Goal: Task Accomplishment & Management: Manage account settings

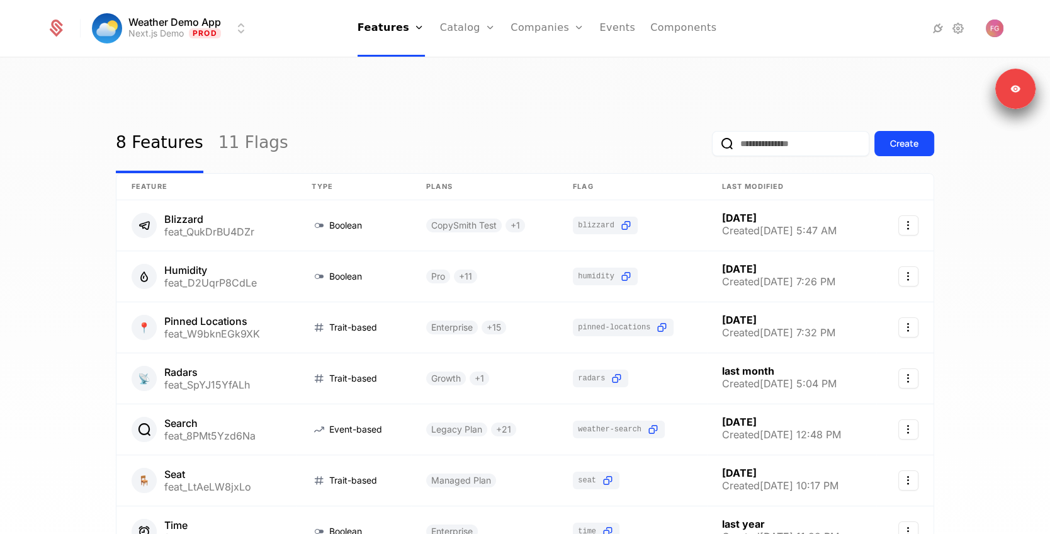
click at [235, 125] on link "11 Flags" at bounding box center [253, 143] width 70 height 59
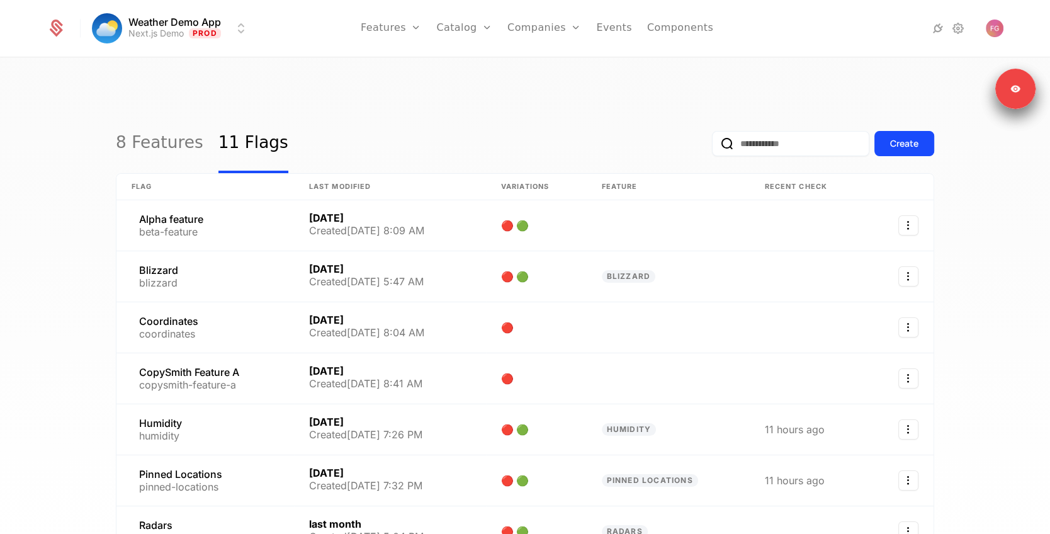
click at [155, 114] on link "8 Features" at bounding box center [159, 143] width 87 height 59
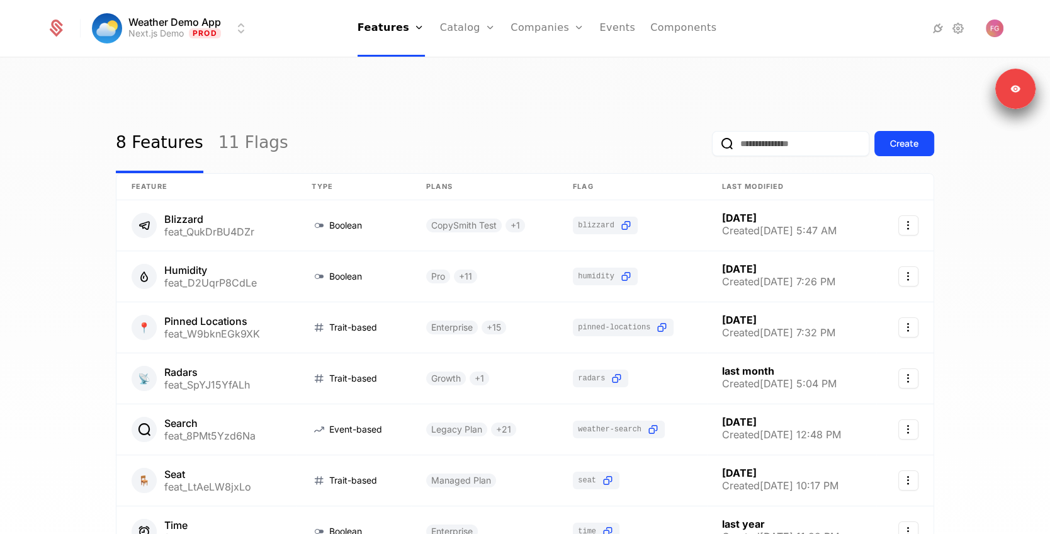
click at [237, 116] on link "11 Flags" at bounding box center [253, 143] width 70 height 59
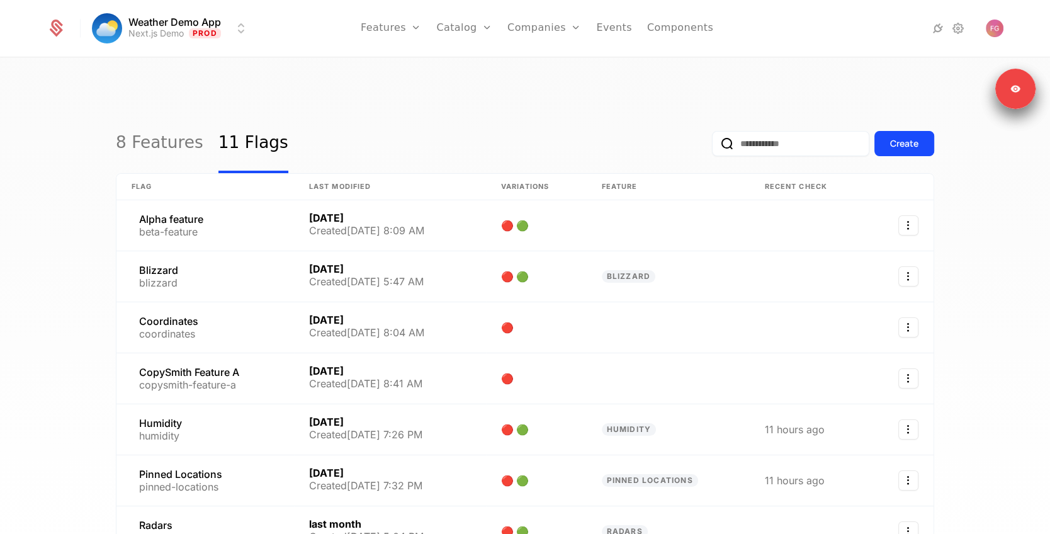
click at [159, 115] on link "8 Features" at bounding box center [159, 143] width 87 height 59
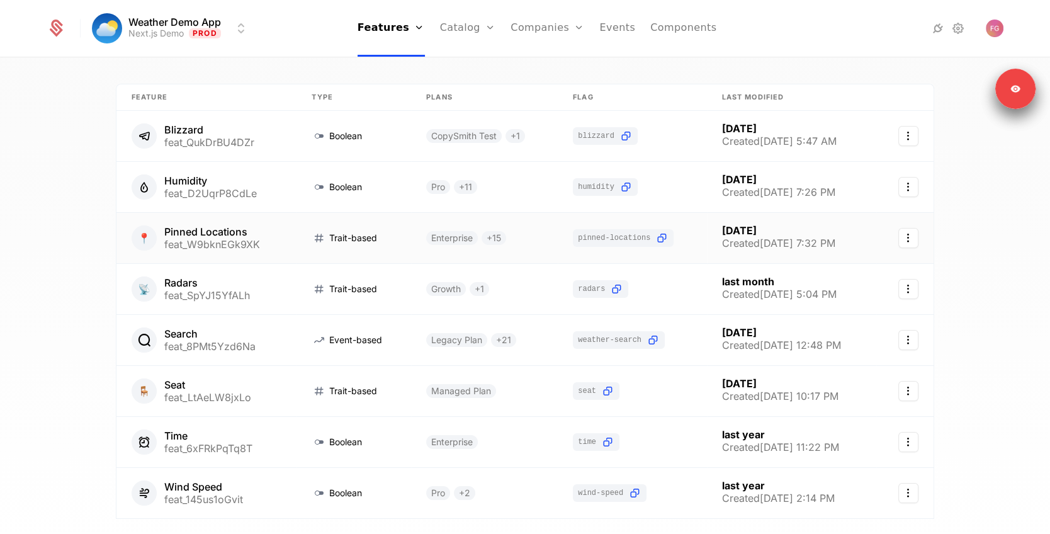
scroll to position [90, 0]
click at [352, 314] on link at bounding box center [353, 339] width 115 height 50
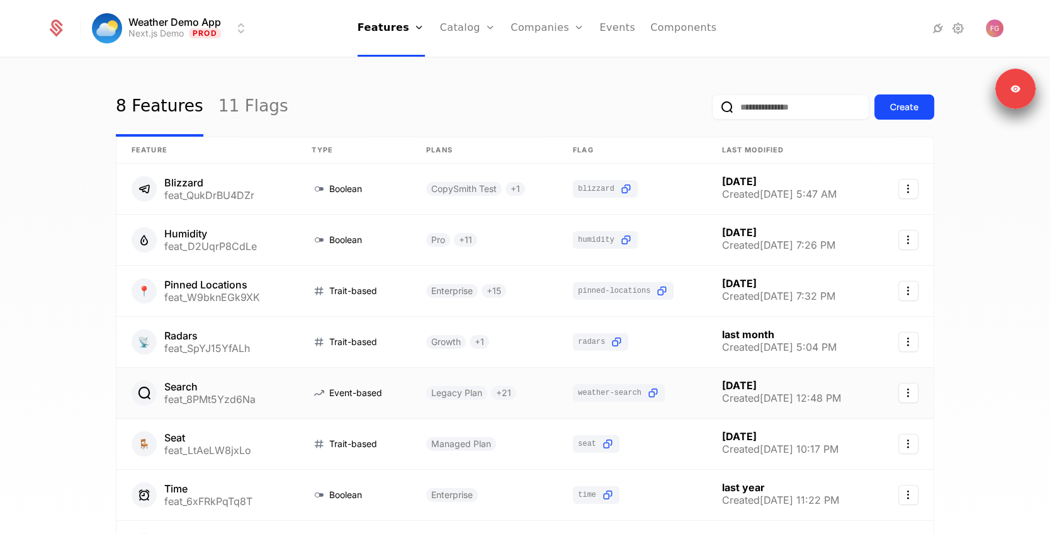
scroll to position [40, 0]
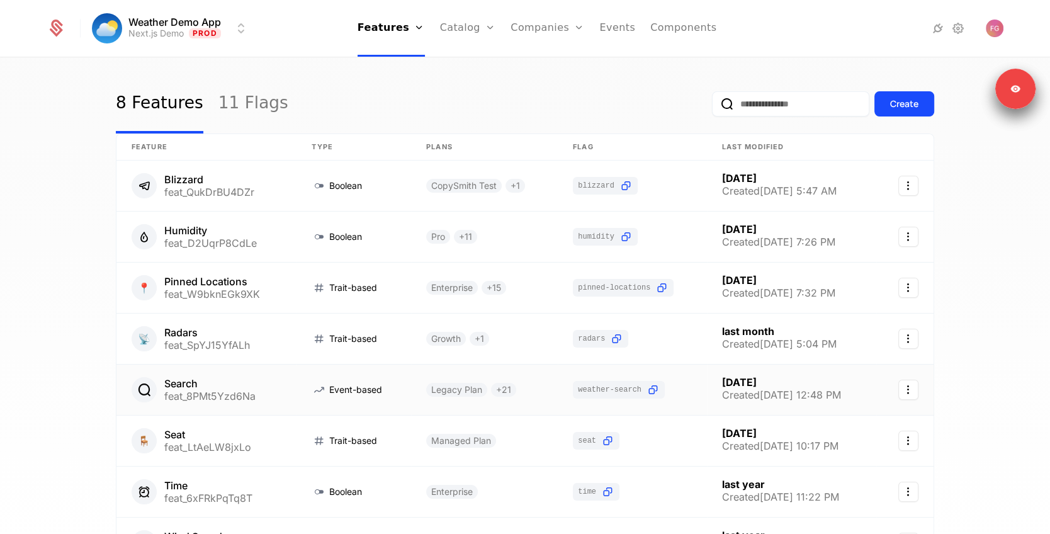
click at [259, 365] on link at bounding box center [206, 389] width 180 height 50
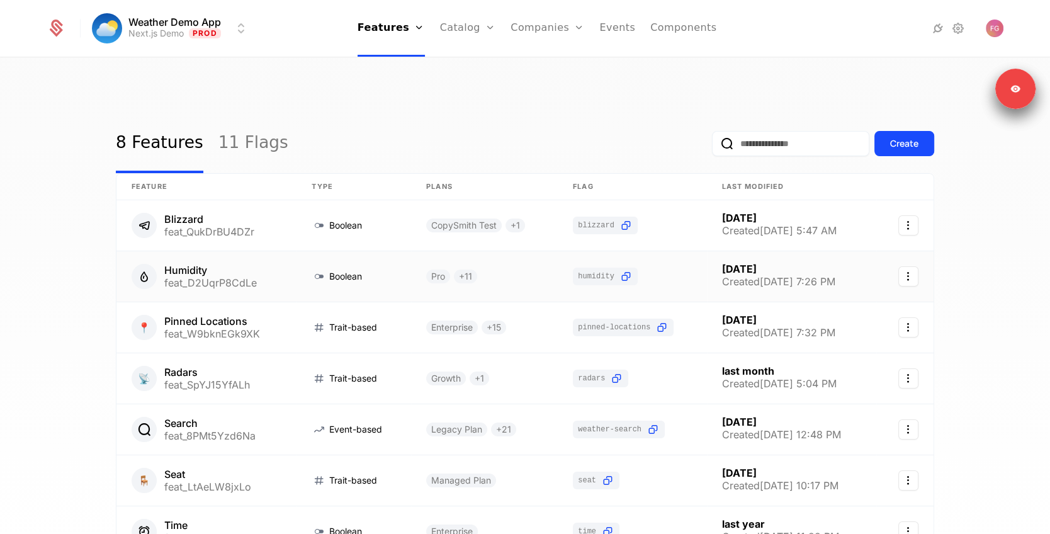
click at [277, 252] on link at bounding box center [206, 276] width 180 height 50
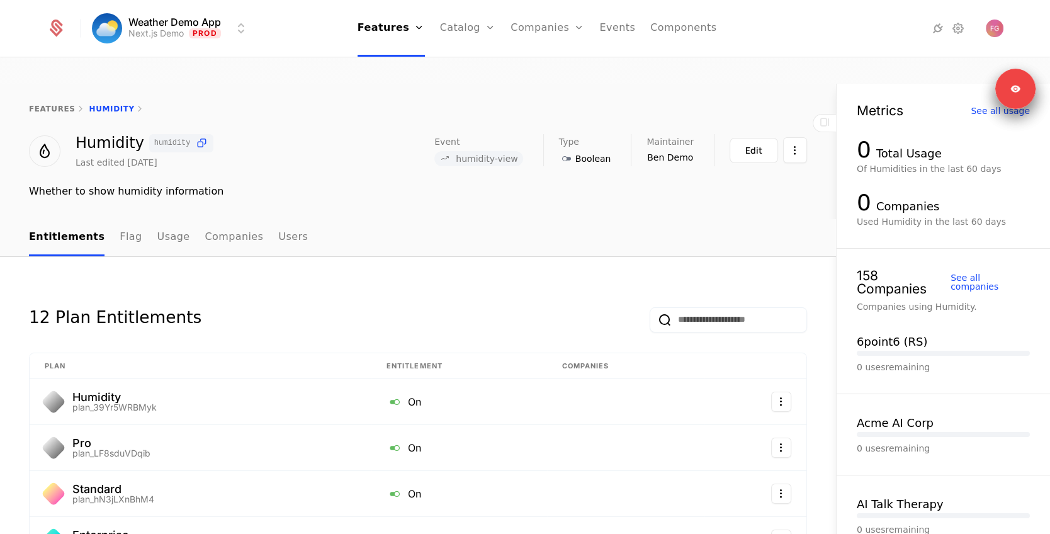
click at [470, 33] on link "Catalog" at bounding box center [468, 28] width 56 height 57
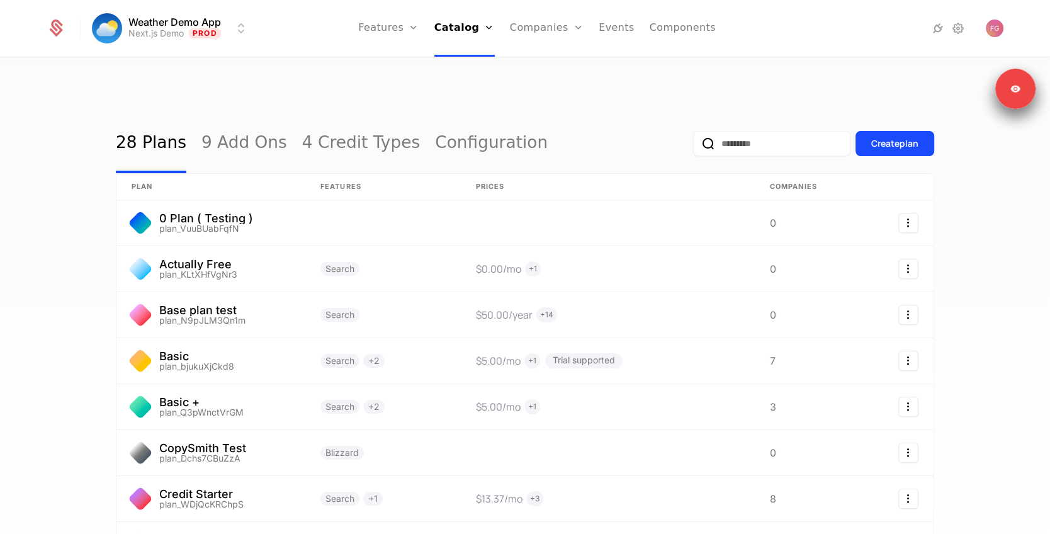
click at [461, 60] on div "Plans Add Ons Credits Configuration" at bounding box center [481, 92] width 95 height 101
click at [462, 64] on link "Plans" at bounding box center [481, 62] width 65 height 10
click at [224, 338] on link at bounding box center [210, 360] width 189 height 45
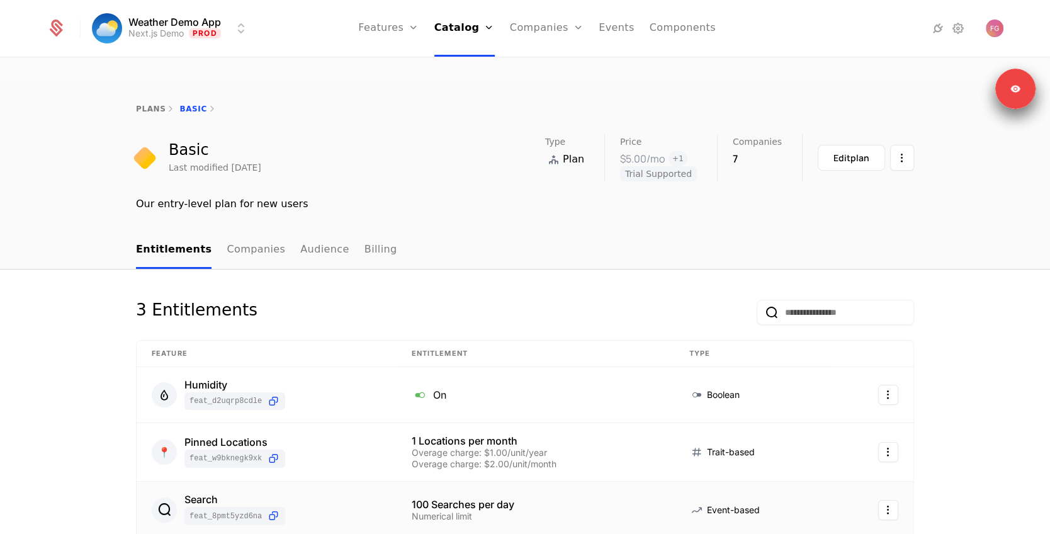
click at [298, 494] on div "Search feat_8PMt5Yzd6Na" at bounding box center [267, 509] width 230 height 31
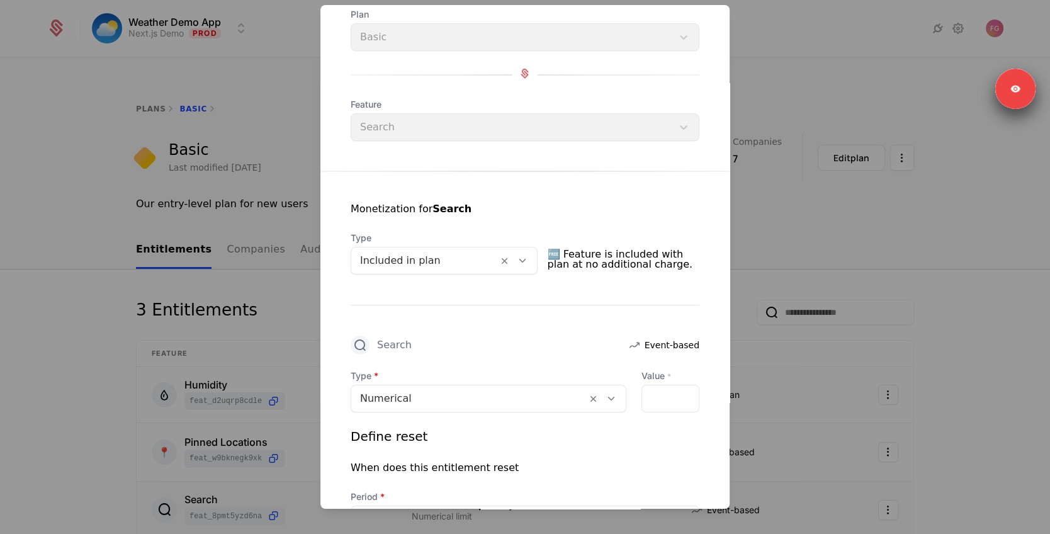
scroll to position [89, 0]
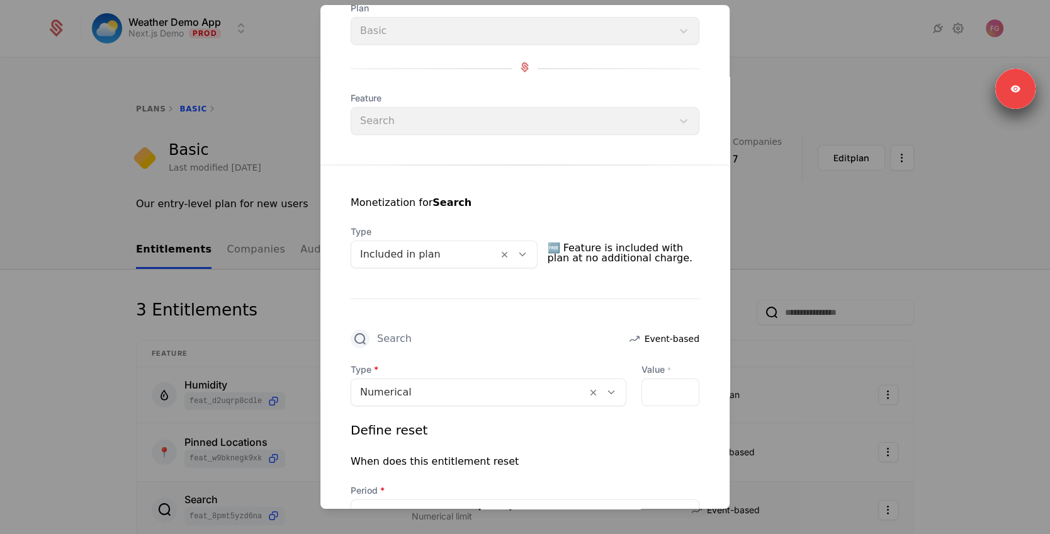
click at [442, 396] on div at bounding box center [469, 392] width 218 height 18
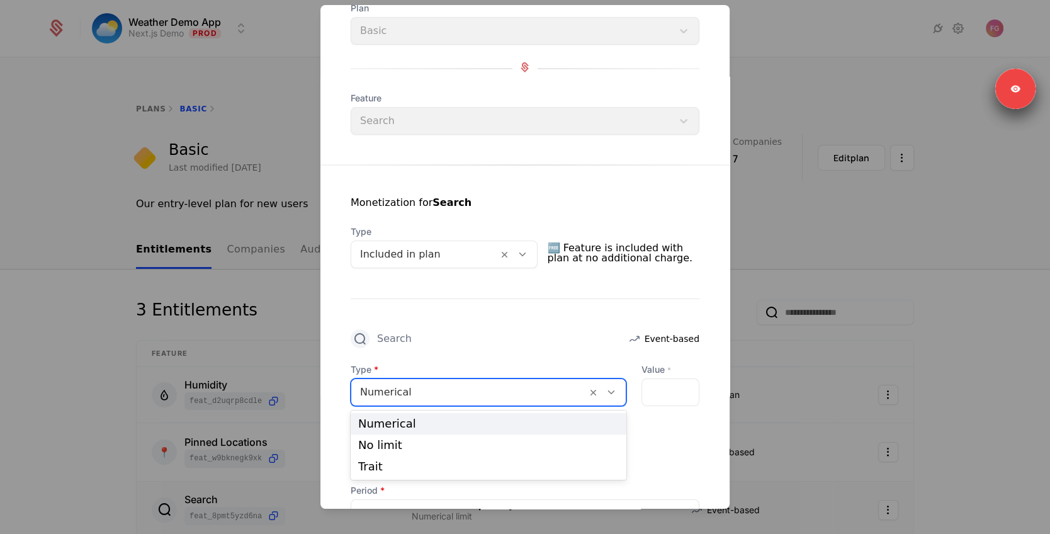
click at [454, 340] on div "Search Event-based" at bounding box center [524, 338] width 349 height 19
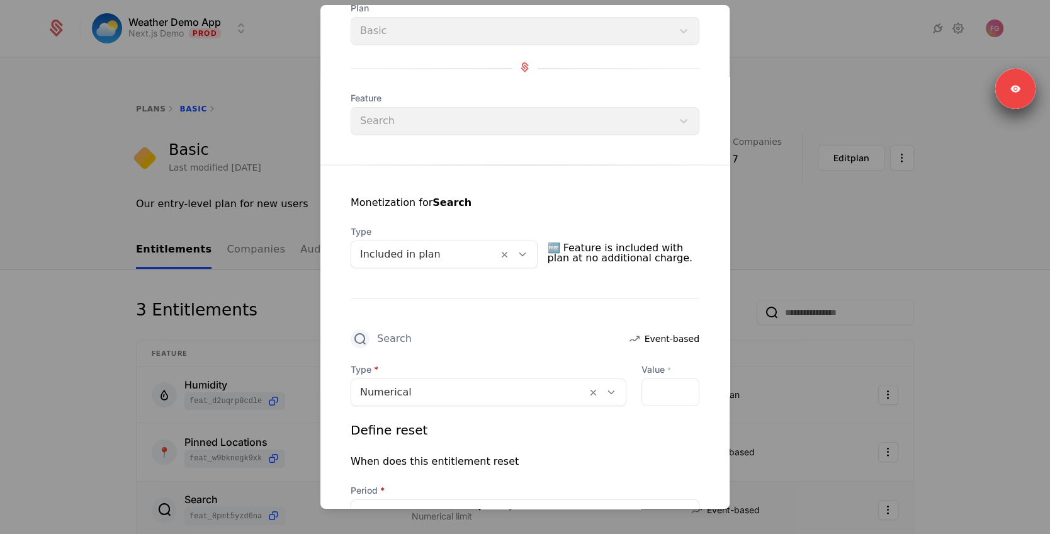
scroll to position [0, 0]
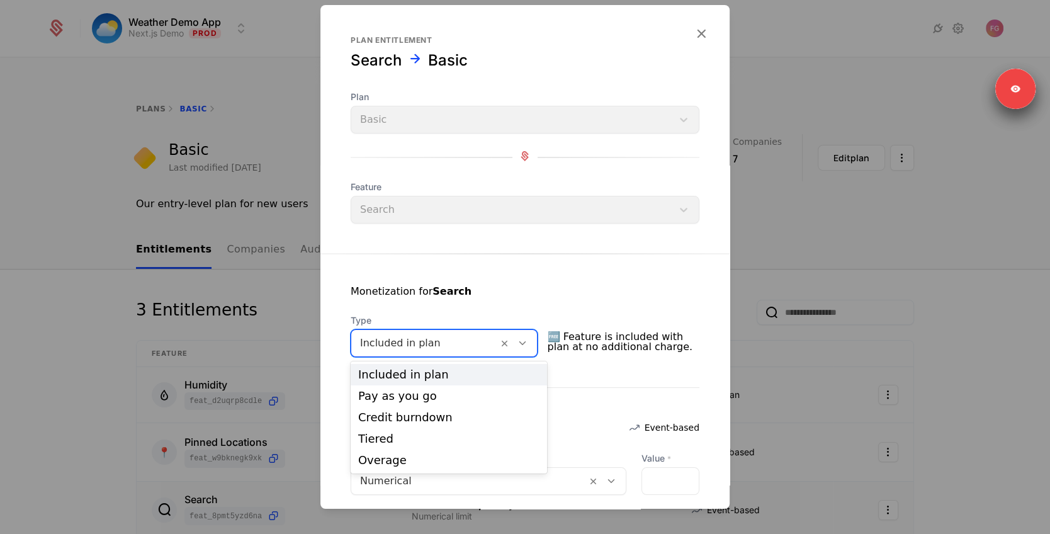
click at [453, 344] on div at bounding box center [424, 343] width 129 height 18
click at [710, 28] on form "Plan entitlement Search Basic Plan Basic Feature Search Monetization for Search…" at bounding box center [524, 382] width 409 height 754
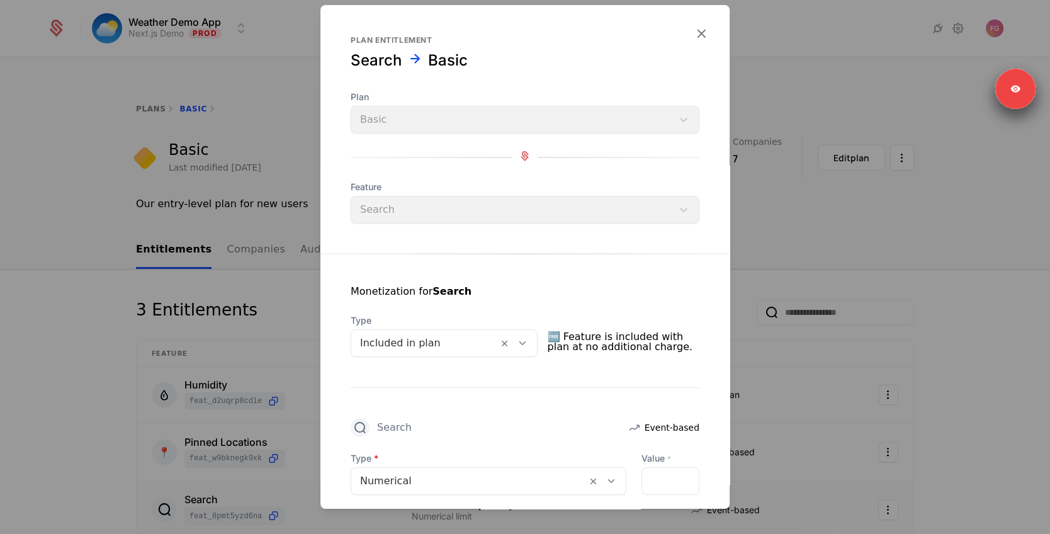
click at [705, 33] on icon "button" at bounding box center [701, 33] width 16 height 16
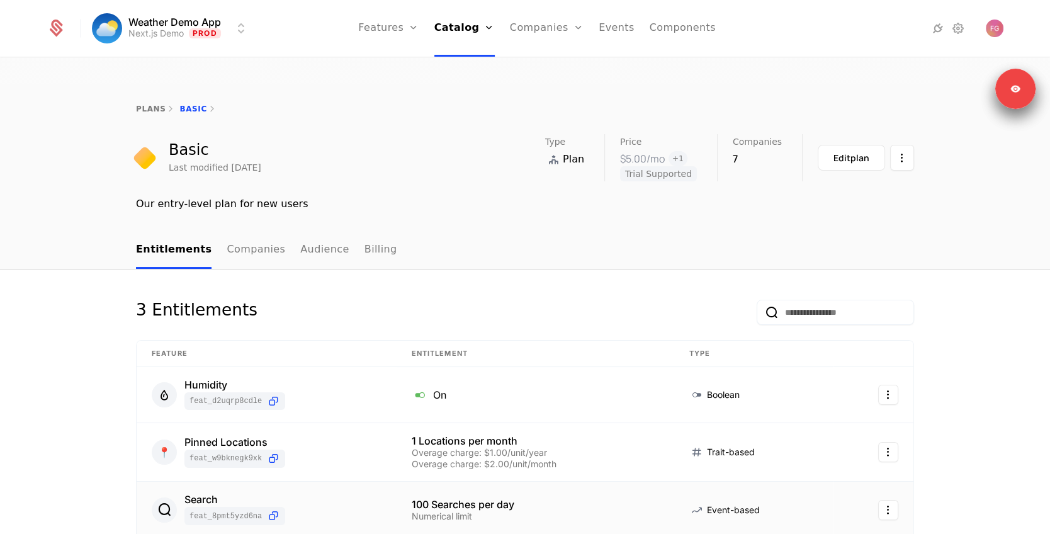
click at [379, 30] on link "Features" at bounding box center [388, 28] width 60 height 57
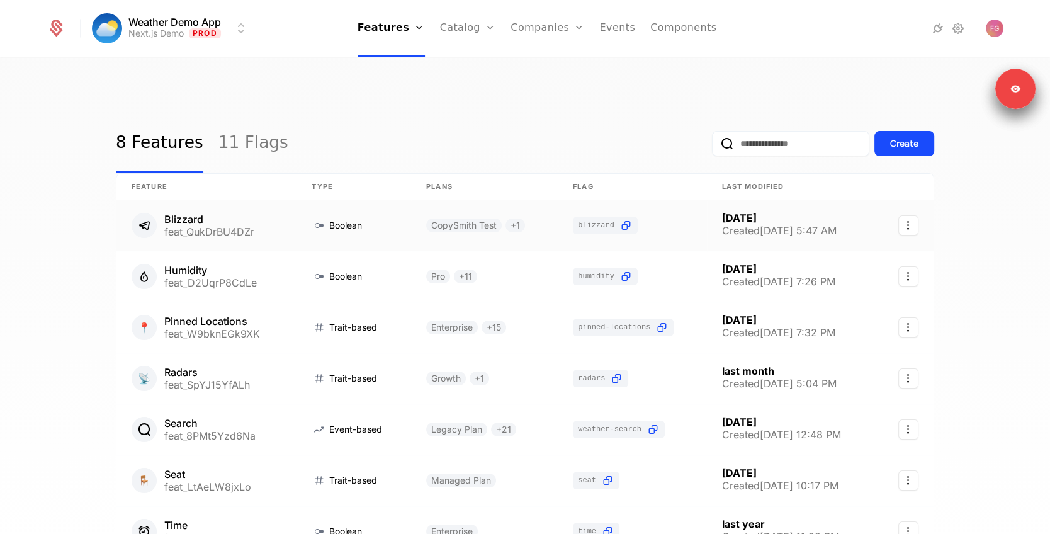
click at [243, 210] on link at bounding box center [206, 225] width 180 height 50
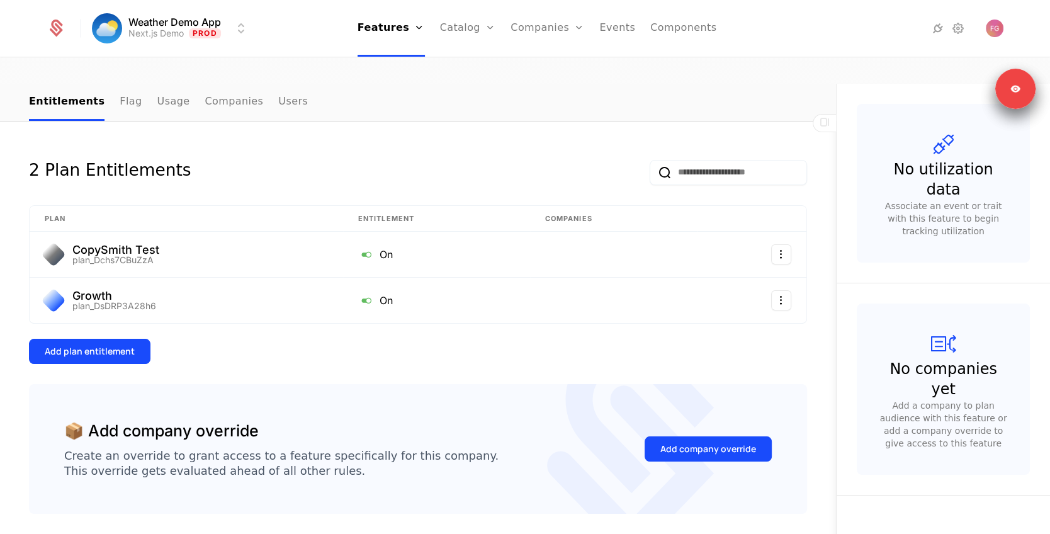
scroll to position [154, 0]
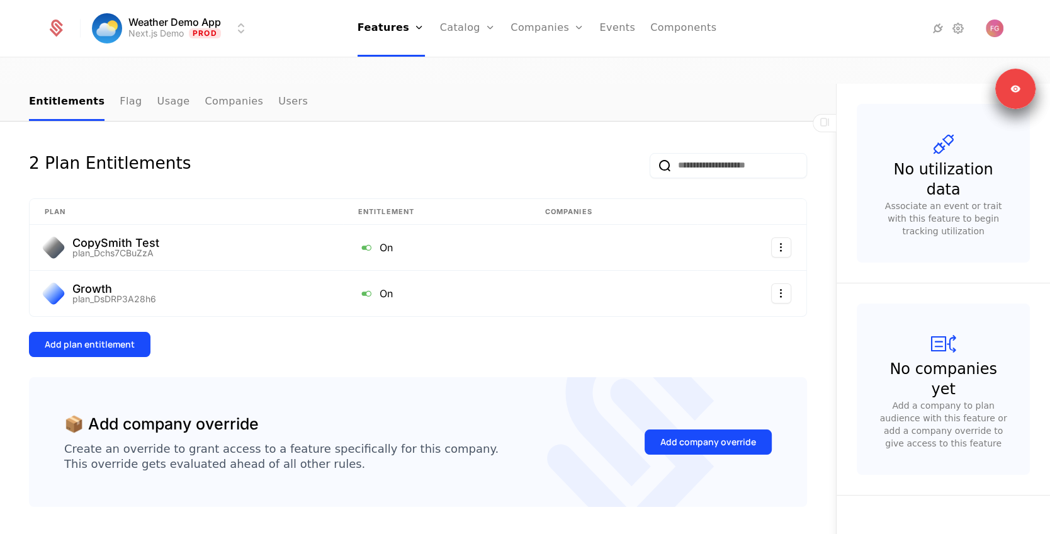
click at [130, 338] on div "Add plan entitlement" at bounding box center [90, 344] width 90 height 13
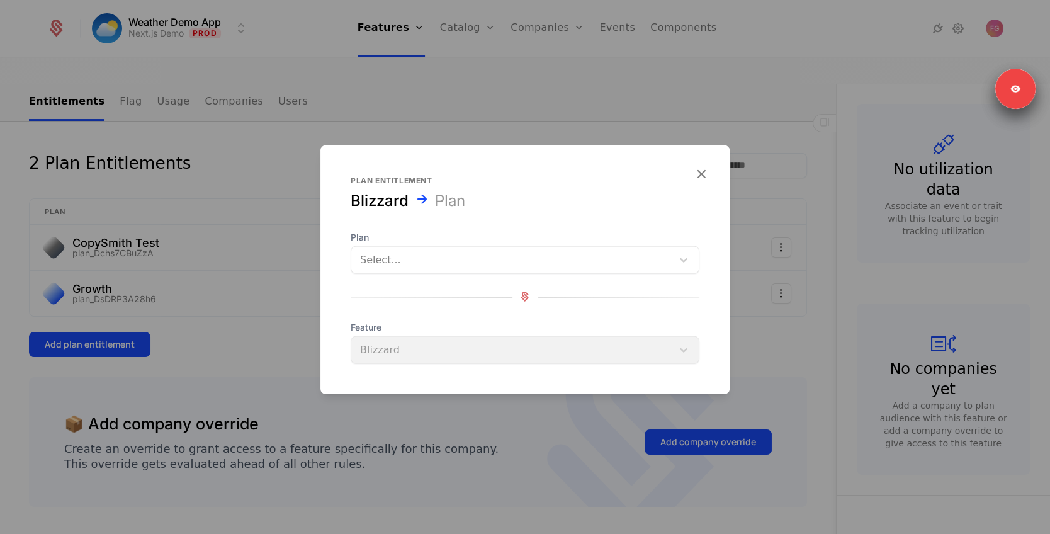
click at [486, 270] on div "Select..." at bounding box center [511, 260] width 321 height 23
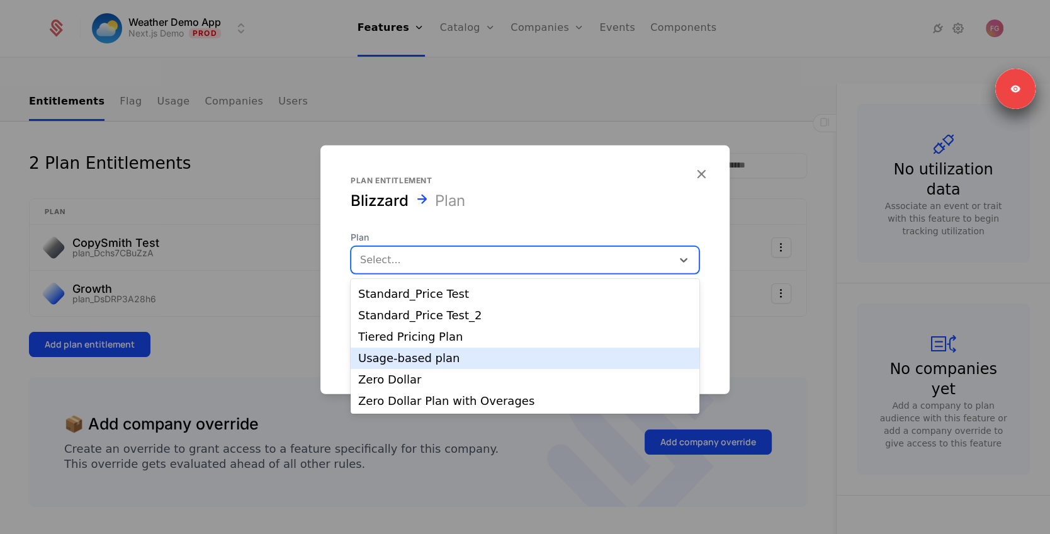
scroll to position [0, 0]
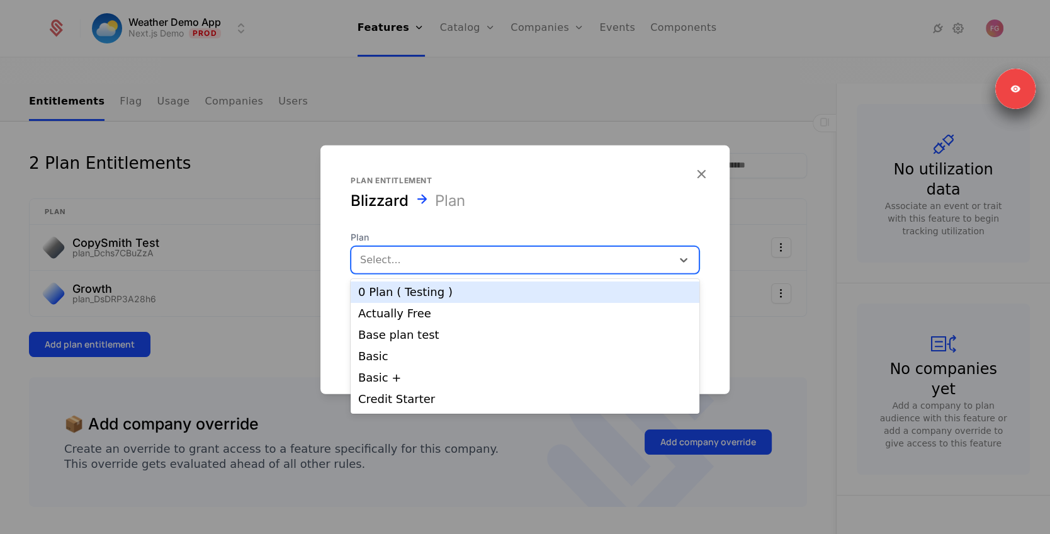
click at [698, 177] on div "Plan entitlement Blizzard Plan Plan 0 Plan ( Testing ), 1 of 26. 26 results ava…" at bounding box center [524, 269] width 409 height 249
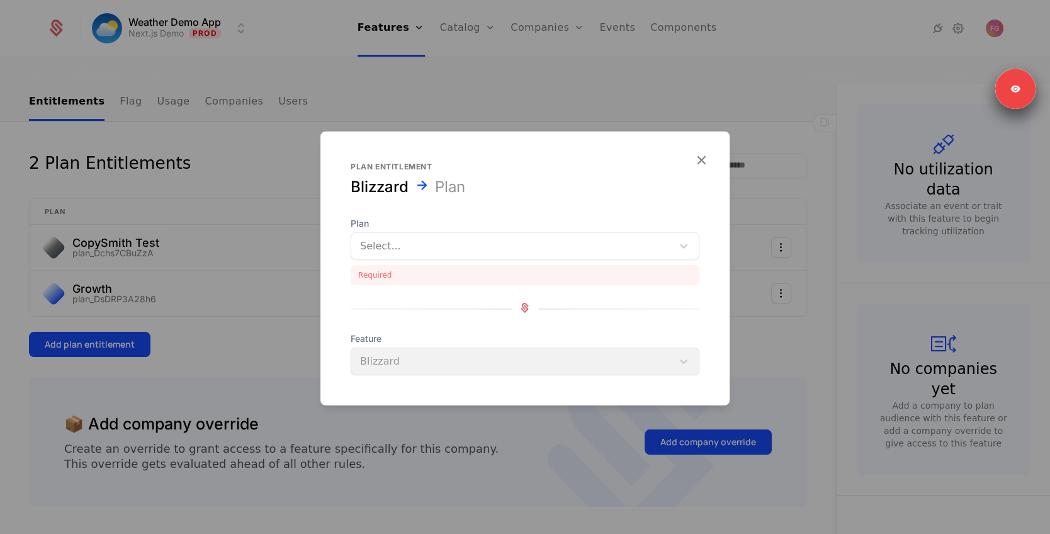
click at [771, 345] on div at bounding box center [525, 267] width 1050 height 534
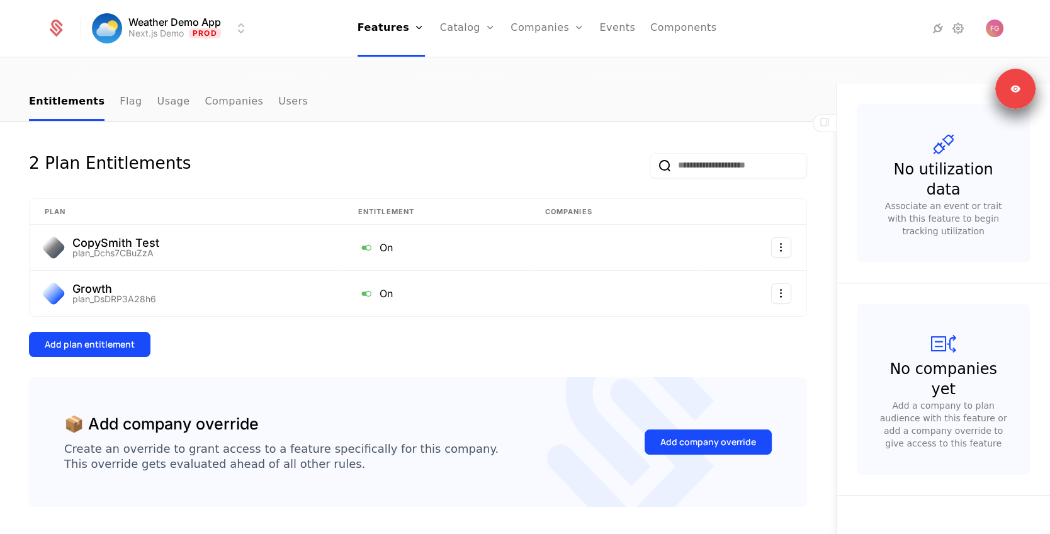
click at [456, 33] on link "Catalog" at bounding box center [468, 28] width 56 height 57
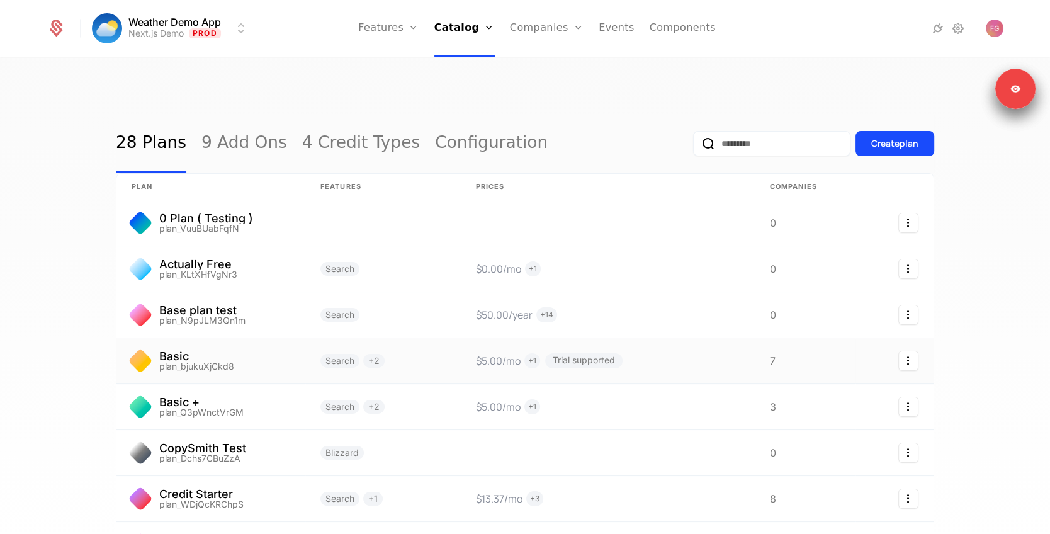
click at [237, 346] on link at bounding box center [210, 360] width 189 height 45
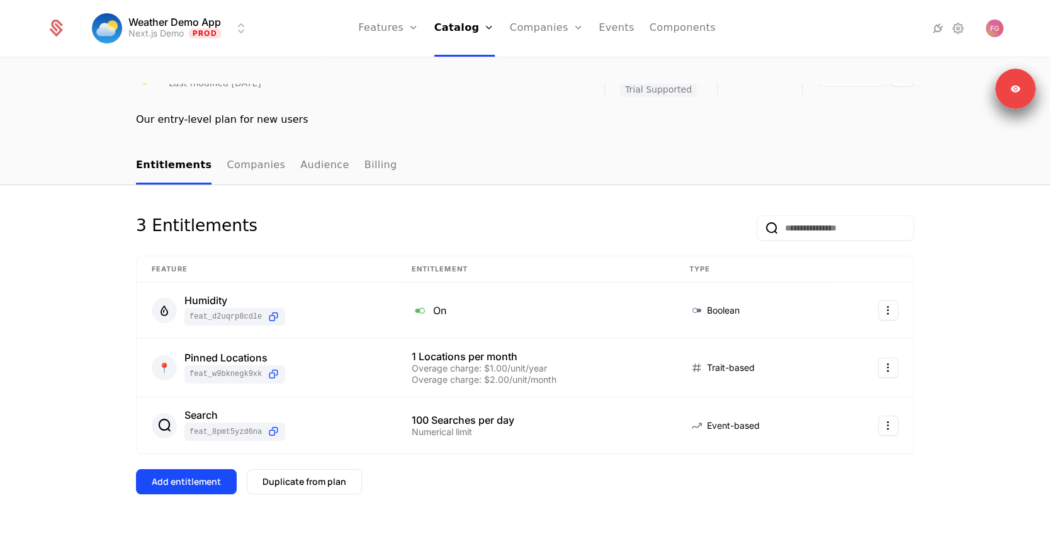
scroll to position [108, 0]
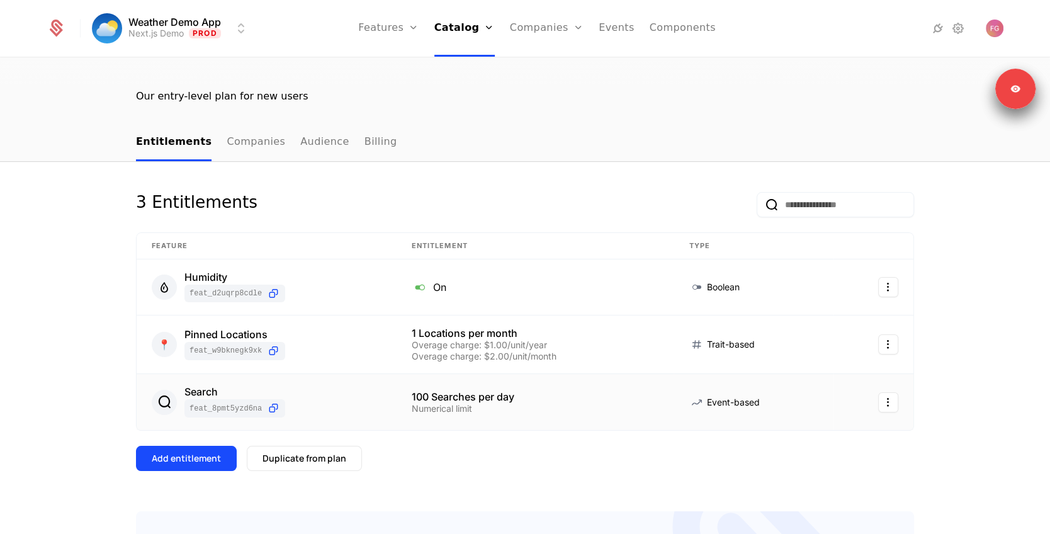
click at [887, 383] on html "Weather Demo App Next.js Demo Prod Features Features Flags Catalog Plans Add On…" at bounding box center [525, 326] width 1050 height 653
click at [810, 437] on div "Edit" at bounding box center [803, 437] width 32 height 18
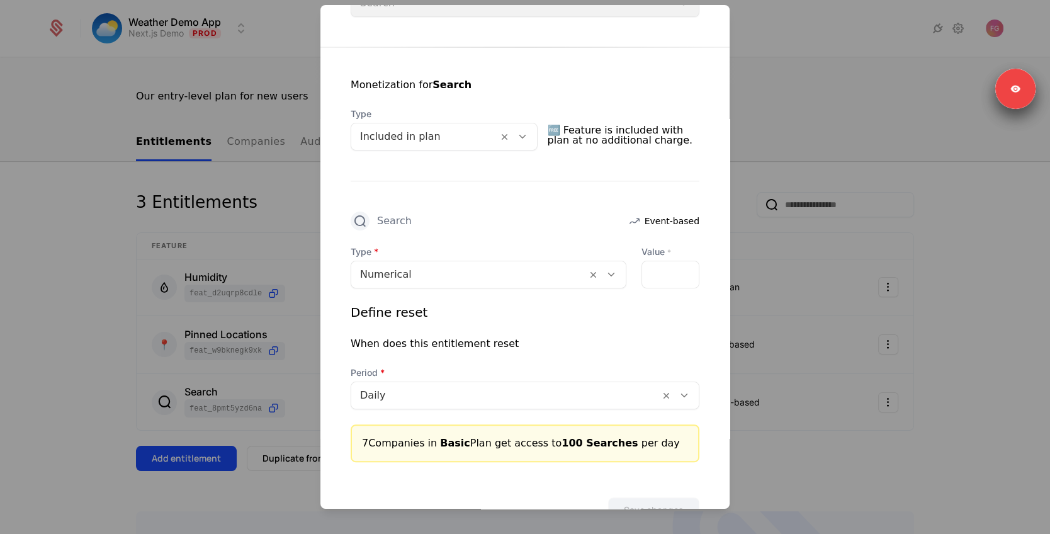
scroll to position [249, 0]
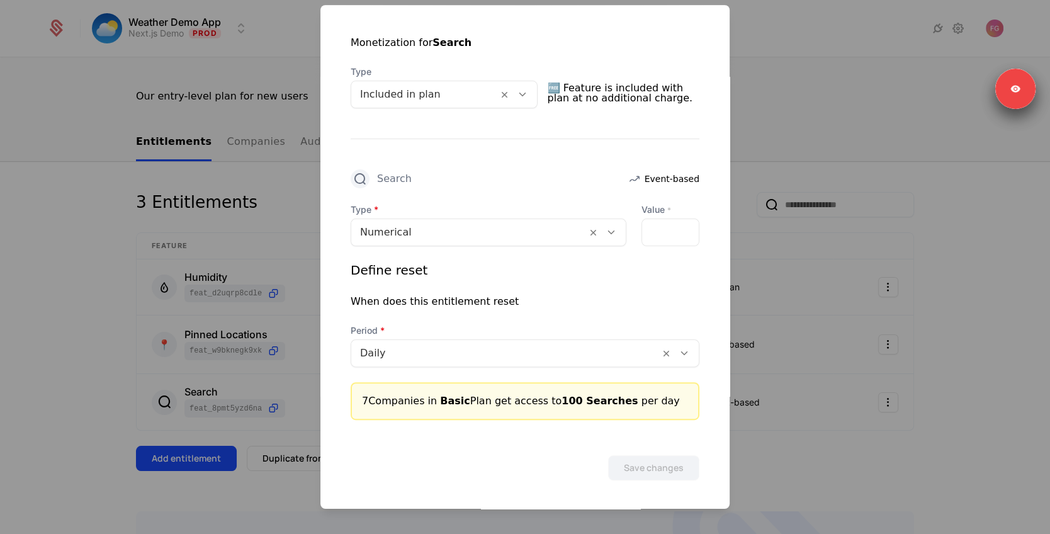
click at [508, 237] on div at bounding box center [469, 232] width 218 height 18
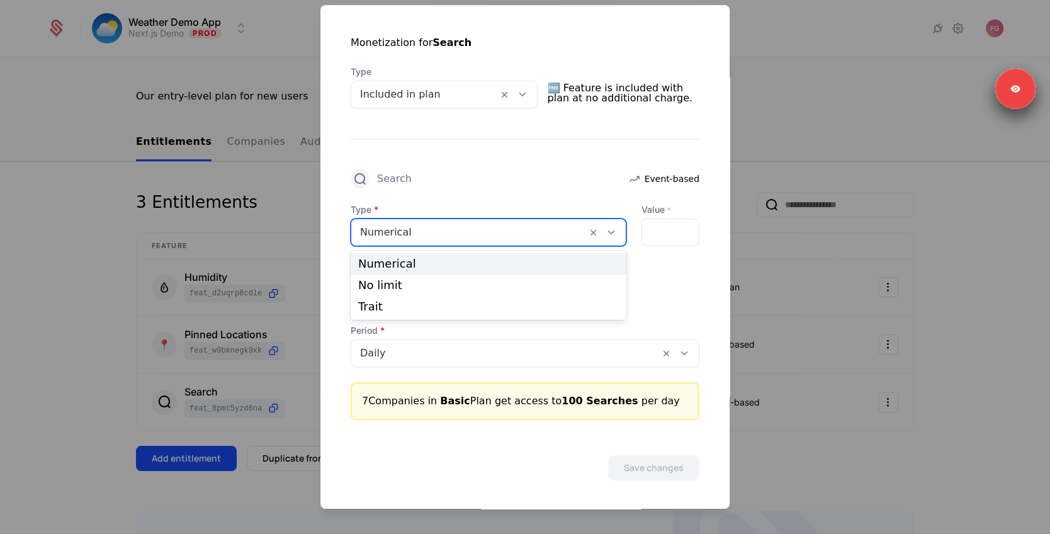
click at [698, 340] on div at bounding box center [678, 353] width 39 height 26
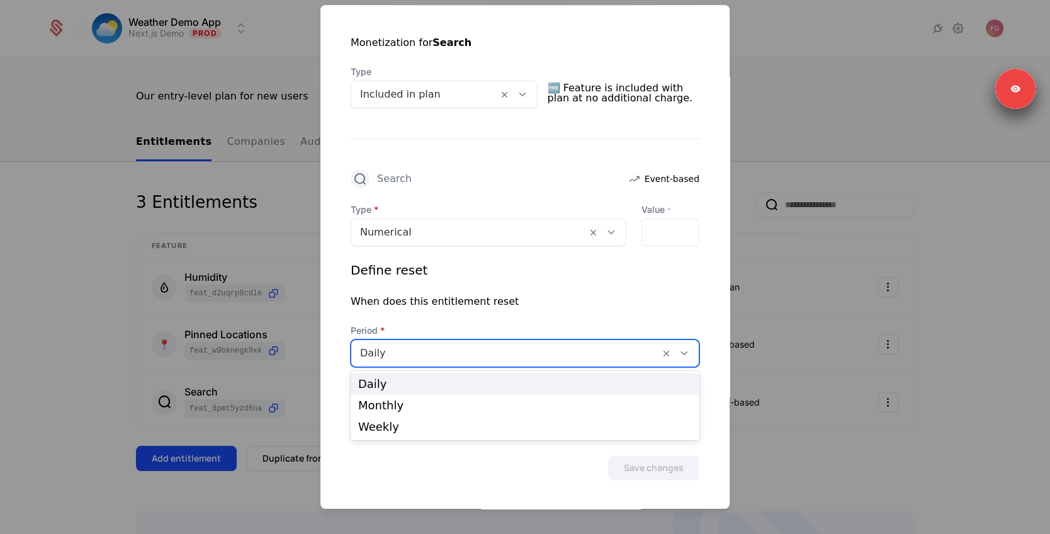
click at [698, 340] on div at bounding box center [678, 353] width 39 height 26
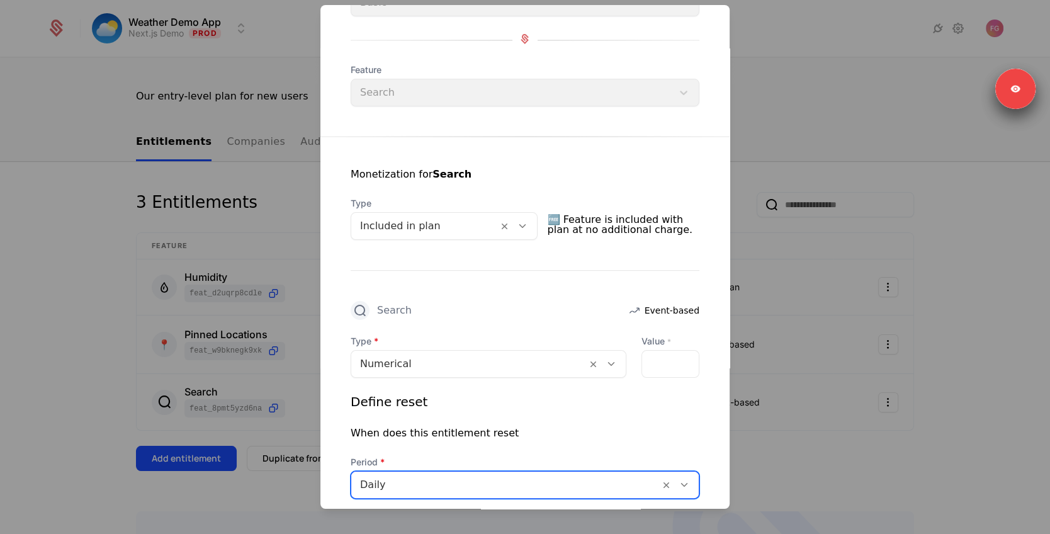
scroll to position [112, 0]
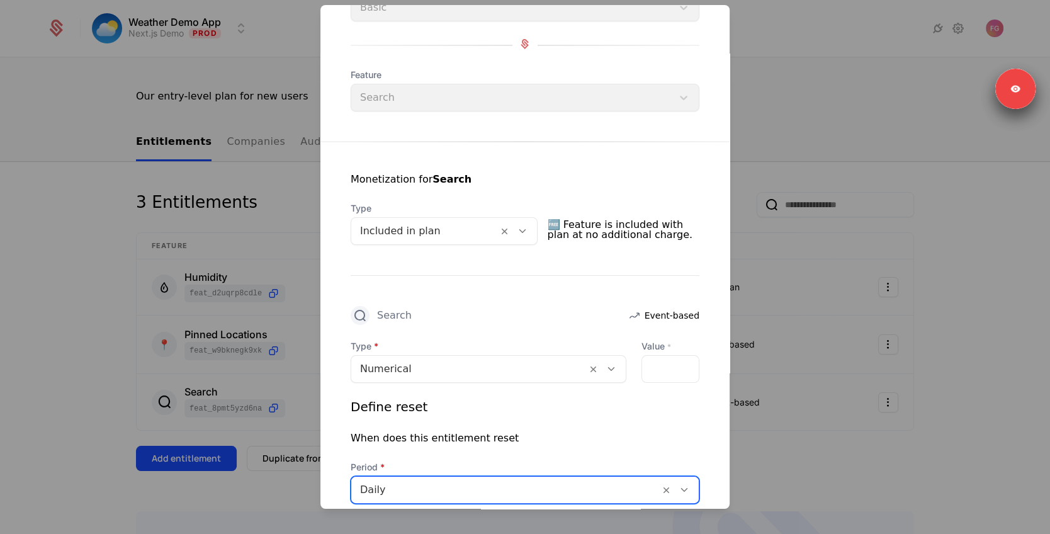
click at [486, 237] on div at bounding box center [424, 231] width 129 height 18
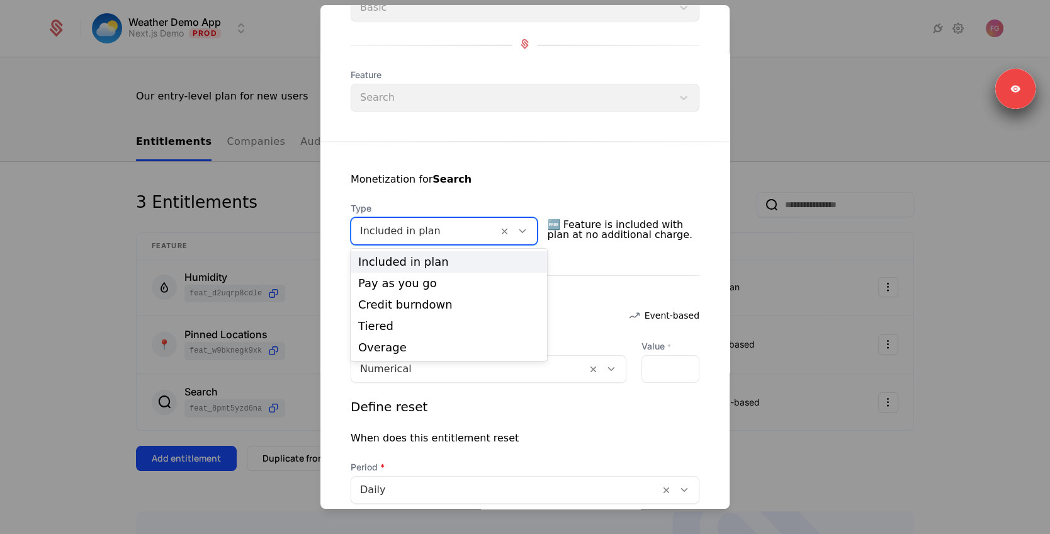
click at [583, 283] on div "Monetization for Search Type Included in plan selected, 1 of 5. 5 results avail…" at bounding box center [524, 349] width 409 height 415
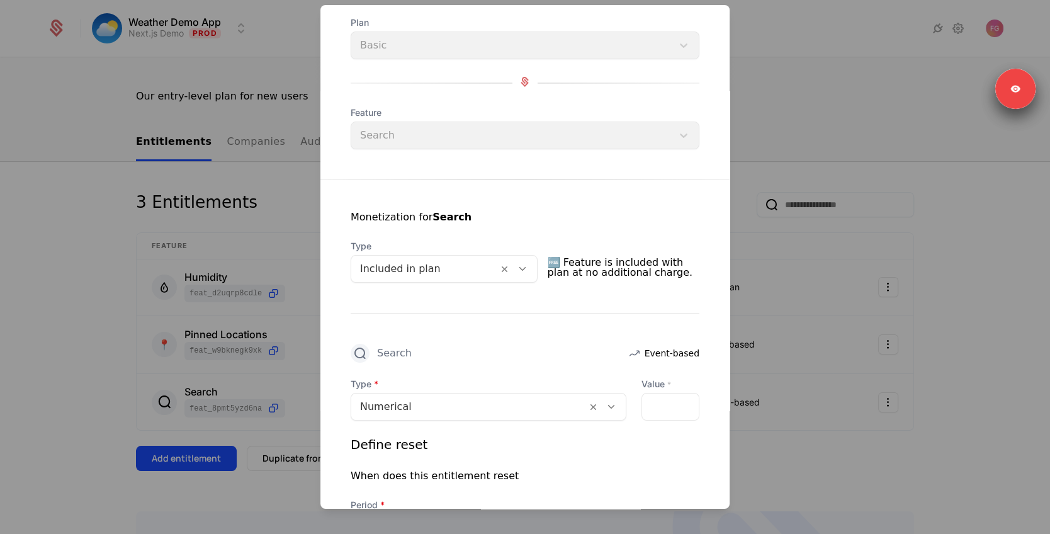
scroll to position [78, 0]
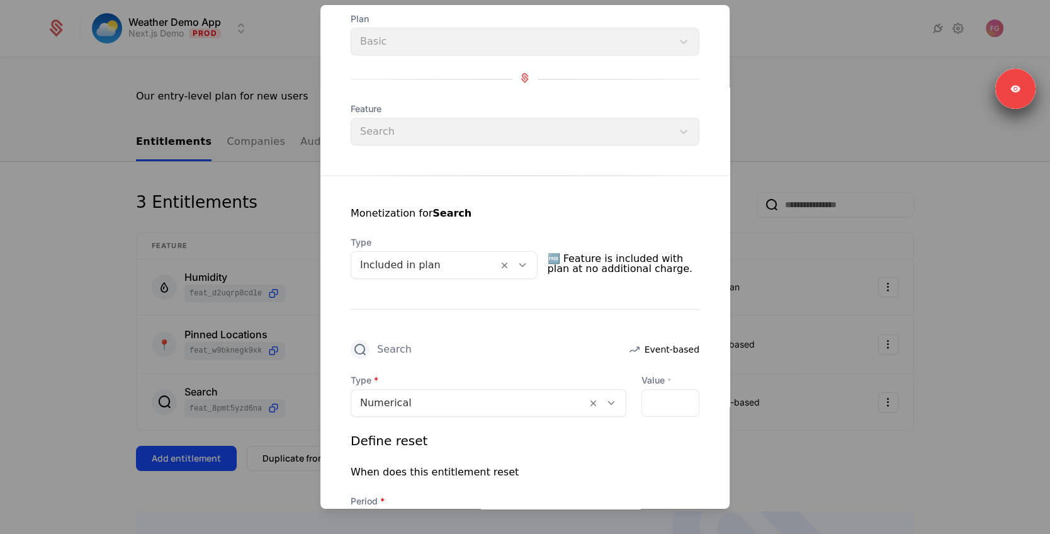
click at [948, 336] on div at bounding box center [525, 267] width 1050 height 534
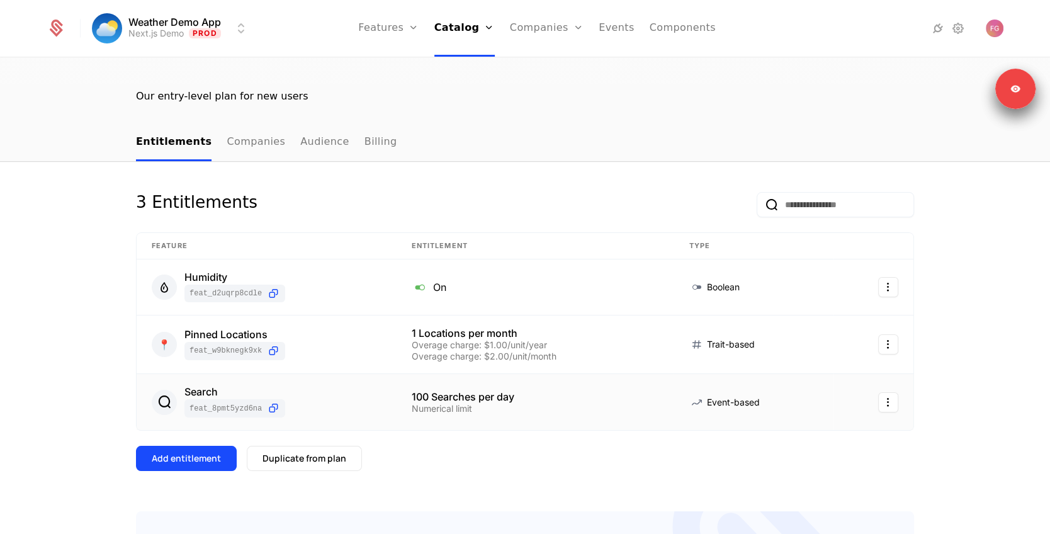
click at [891, 381] on html "Weather Demo App Next.js Demo Prod Features Features Flags Catalog Plans Add On…" at bounding box center [525, 326] width 1050 height 653
click at [793, 442] on div "Edit" at bounding box center [798, 437] width 22 height 18
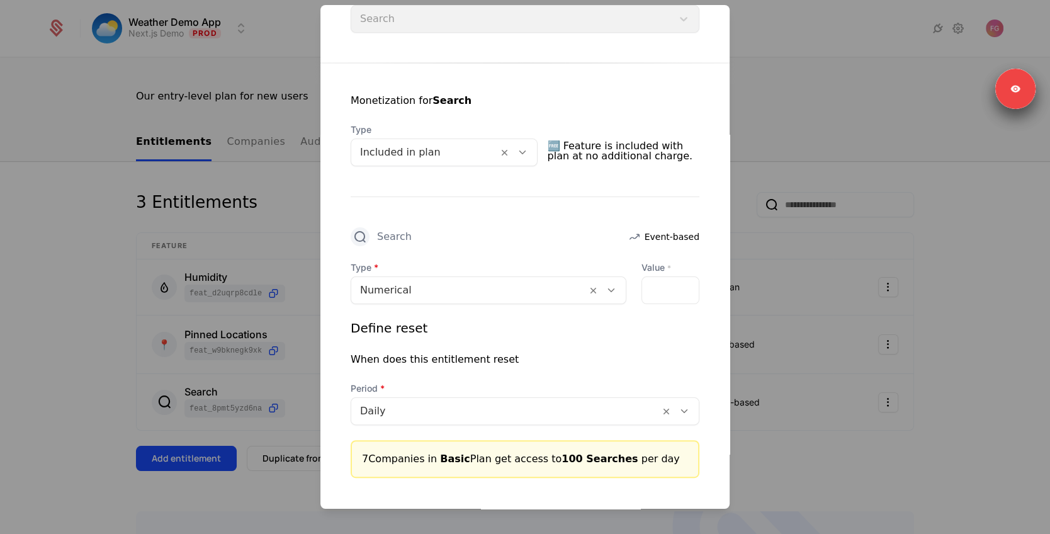
scroll to position [206, 0]
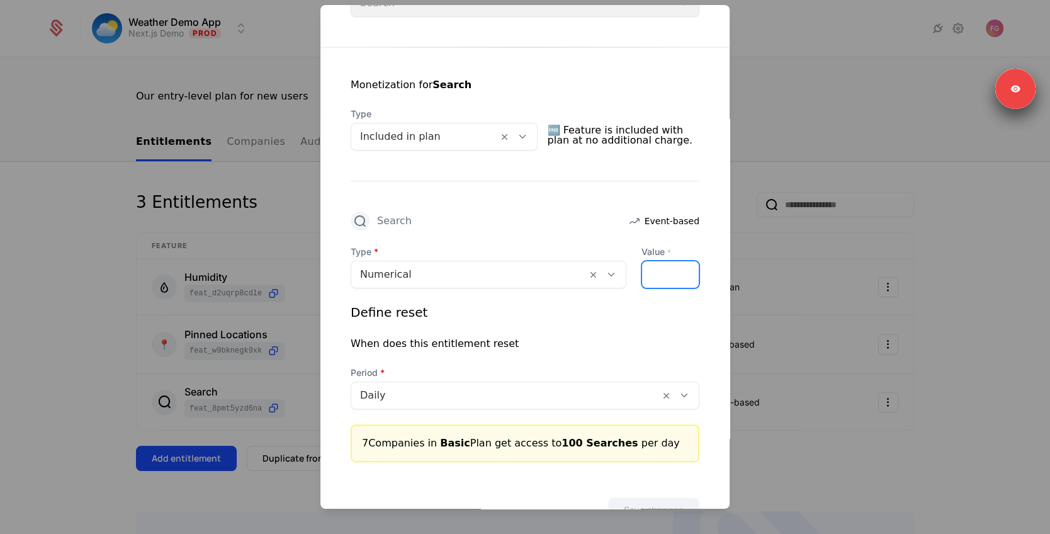
click at [652, 266] on input "***" at bounding box center [649, 274] width 15 height 26
click at [673, 275] on div "***" at bounding box center [670, 274] width 58 height 28
click at [956, 339] on div at bounding box center [525, 267] width 1050 height 534
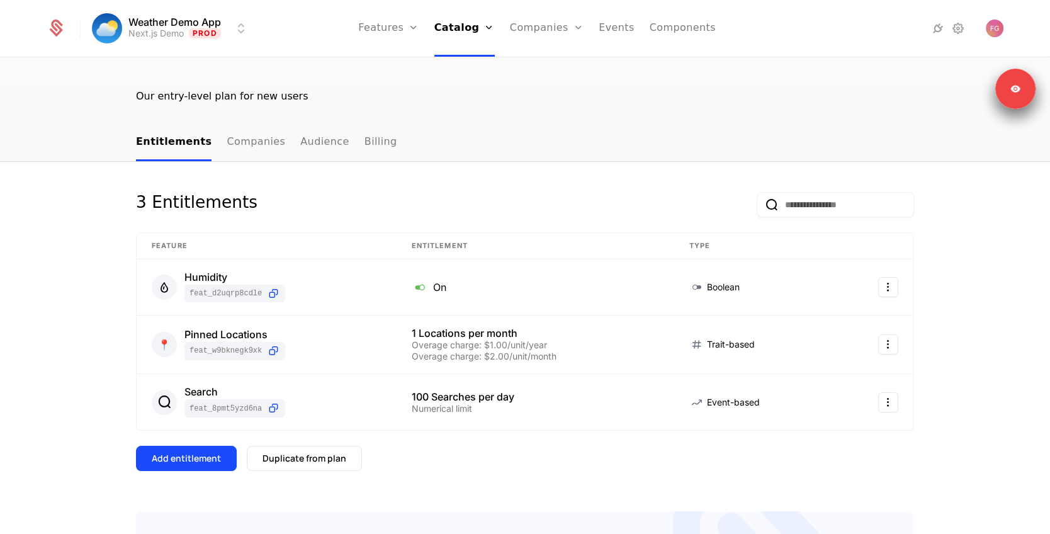
click at [390, 31] on link "Features" at bounding box center [388, 28] width 60 height 57
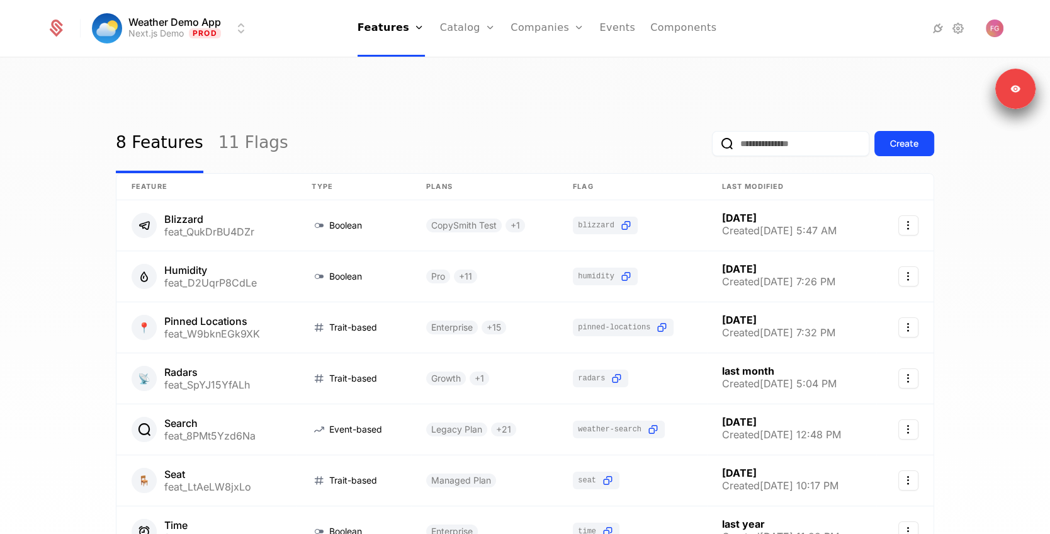
click at [462, 35] on link "Catalog" at bounding box center [468, 28] width 56 height 57
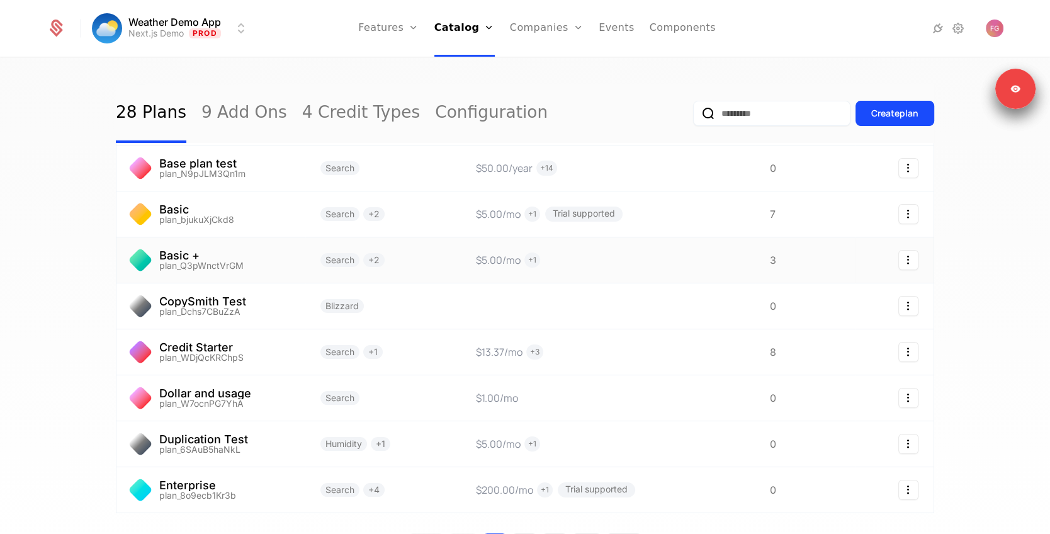
scroll to position [73, 0]
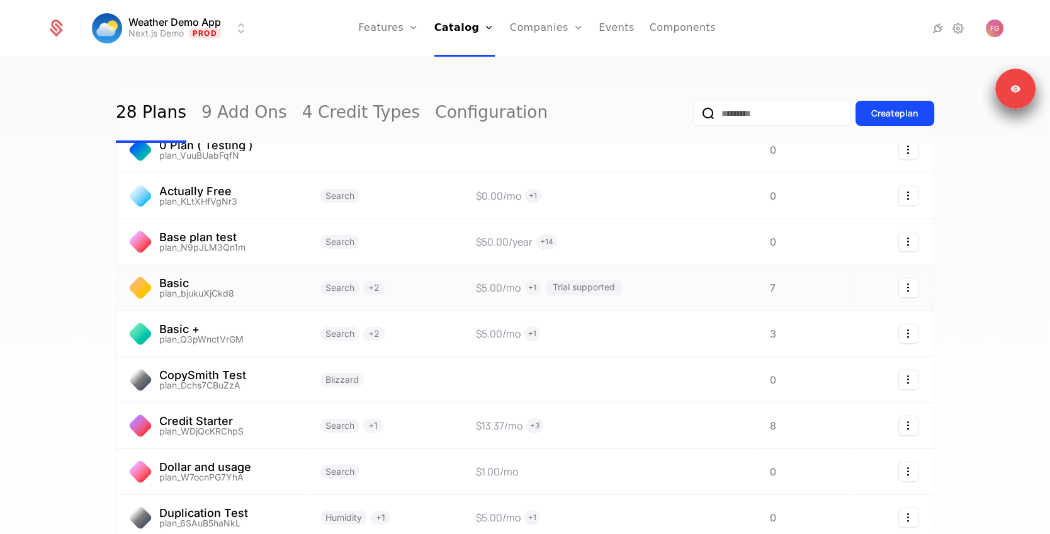
click at [221, 266] on link at bounding box center [210, 287] width 189 height 45
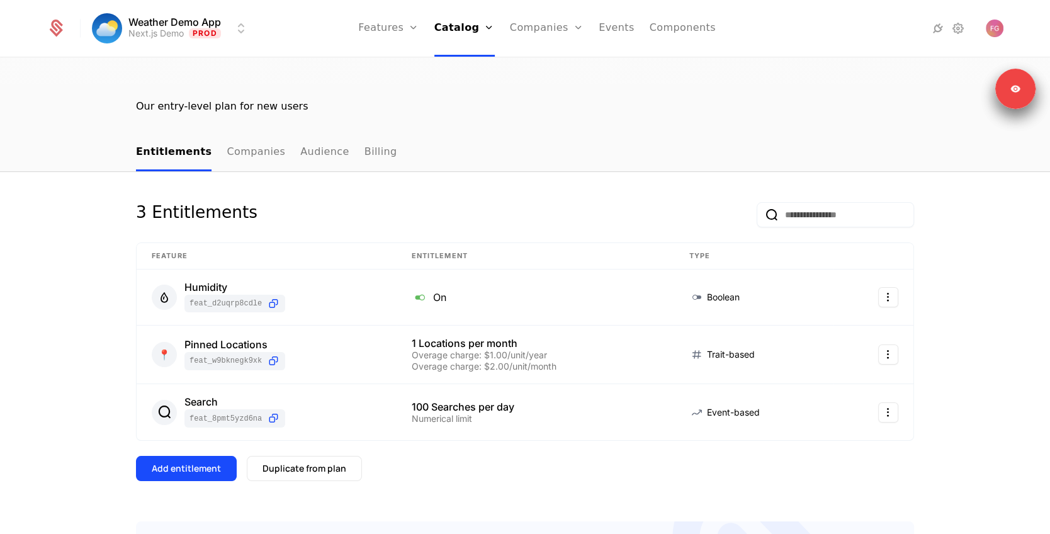
scroll to position [103, 0]
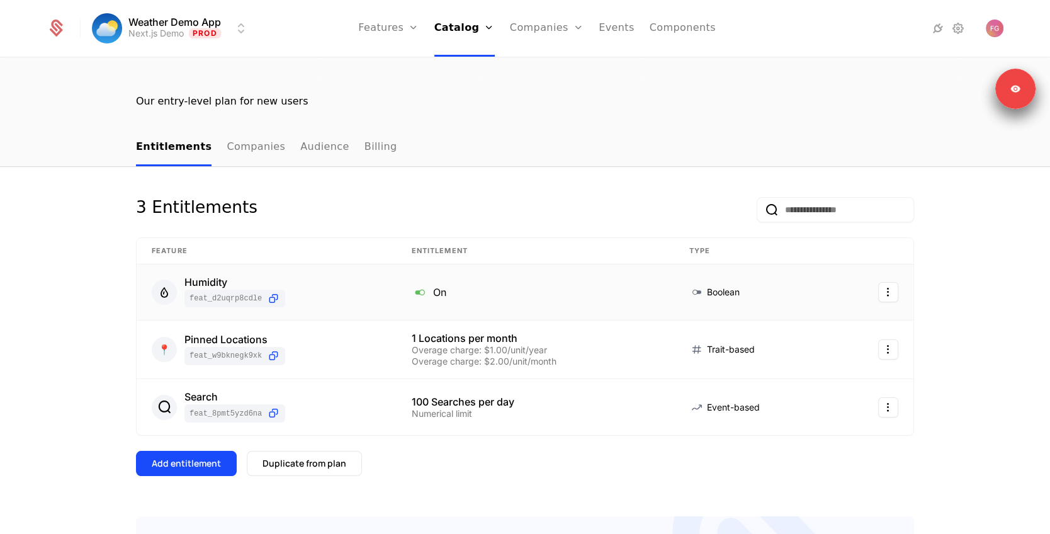
click at [890, 266] on html "Weather Demo App Next.js Demo Prod Features Features Flags Catalog Plans Add On…" at bounding box center [525, 326] width 1050 height 653
click at [517, 172] on html "Weather Demo App Next.js Demo Prod Features Features Flags Catalog Plans Add On…" at bounding box center [525, 326] width 1050 height 653
click at [425, 284] on icon at bounding box center [420, 292] width 16 height 16
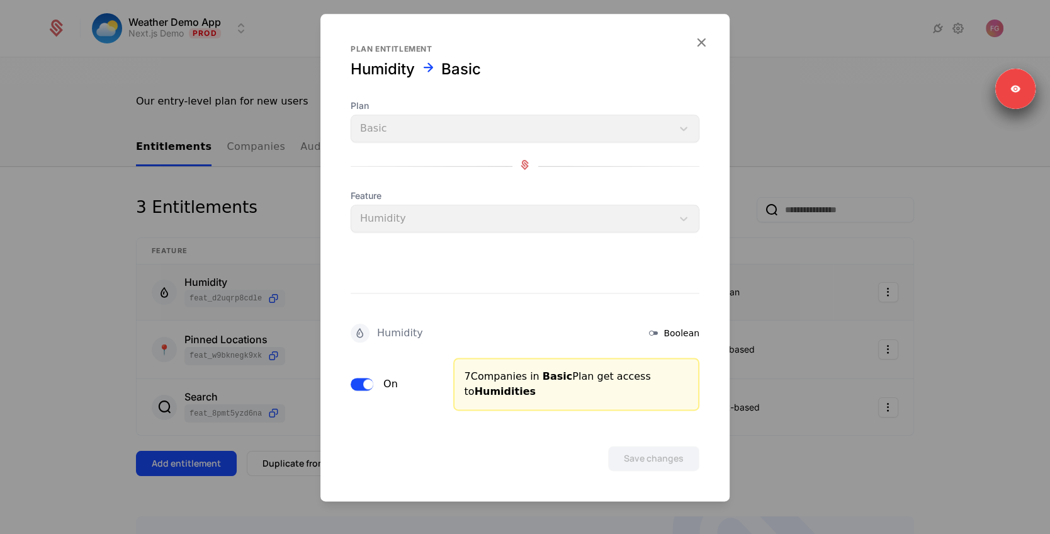
click at [367, 386] on span "button" at bounding box center [368, 384] width 10 height 10
click at [671, 457] on button "Save changes" at bounding box center [653, 457] width 91 height 25
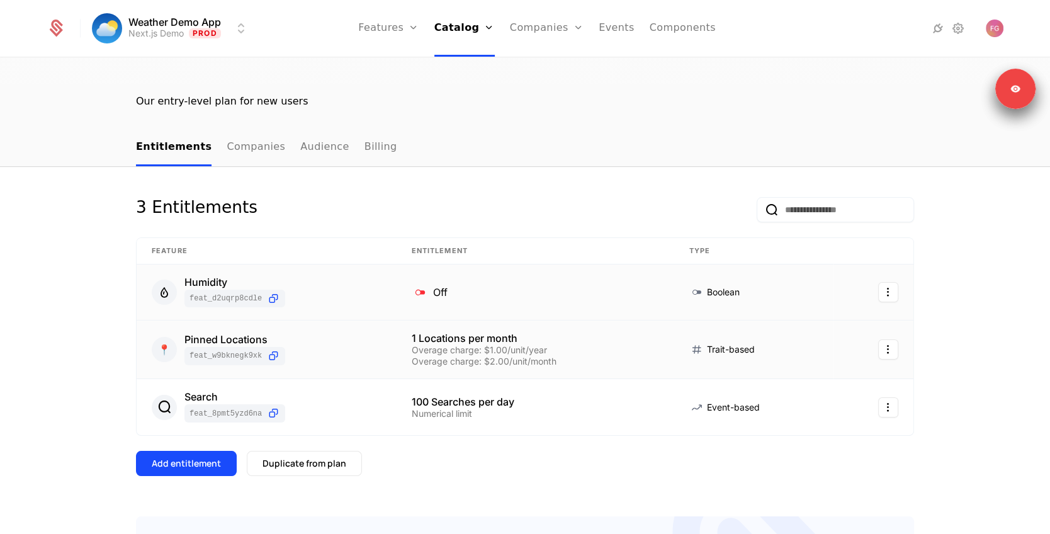
scroll to position [0, 0]
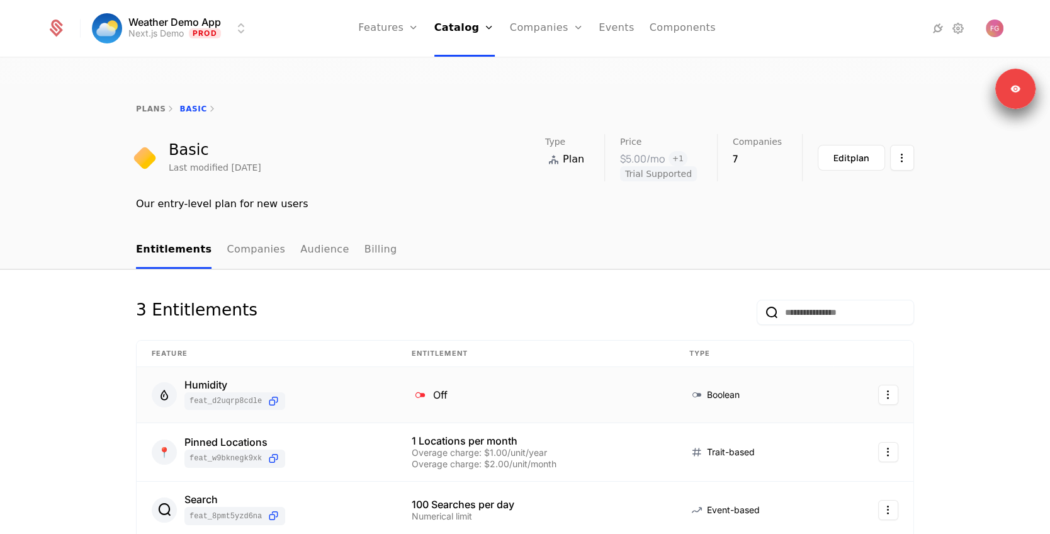
click at [463, 66] on link "Plans" at bounding box center [481, 62] width 65 height 10
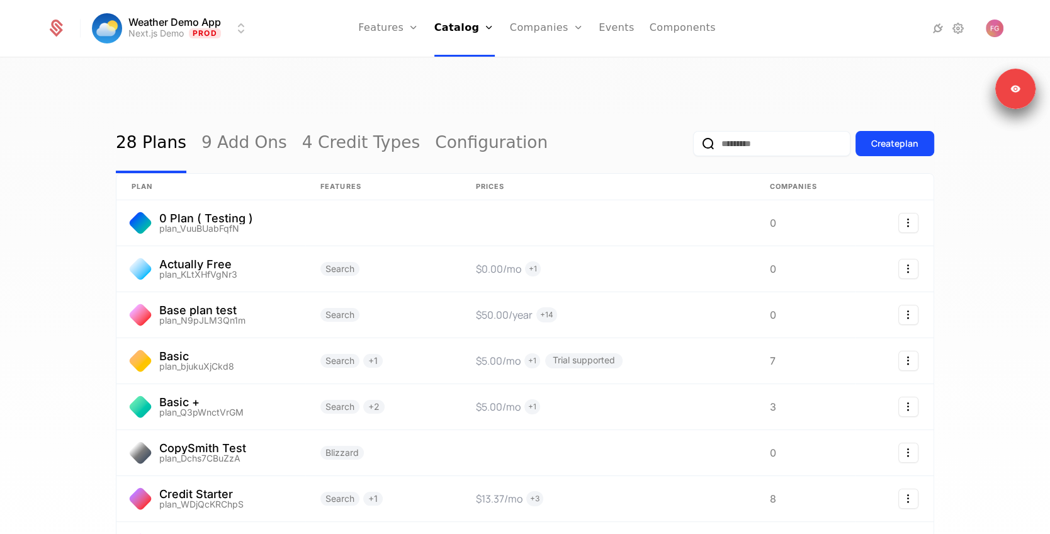
click at [236, 117] on link "9 Add Ons" at bounding box center [244, 143] width 86 height 59
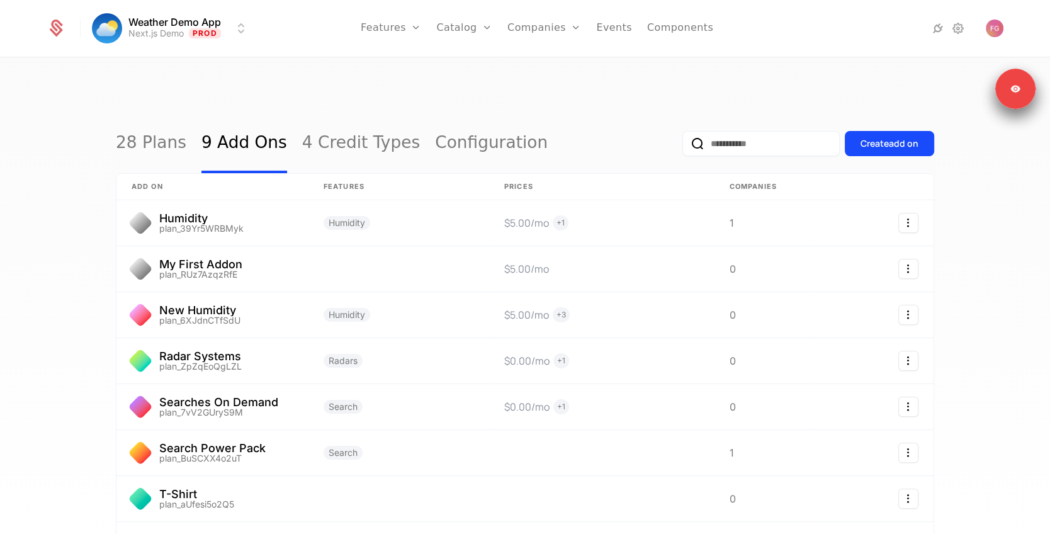
click at [850, 131] on button "Create add on" at bounding box center [888, 143] width 89 height 25
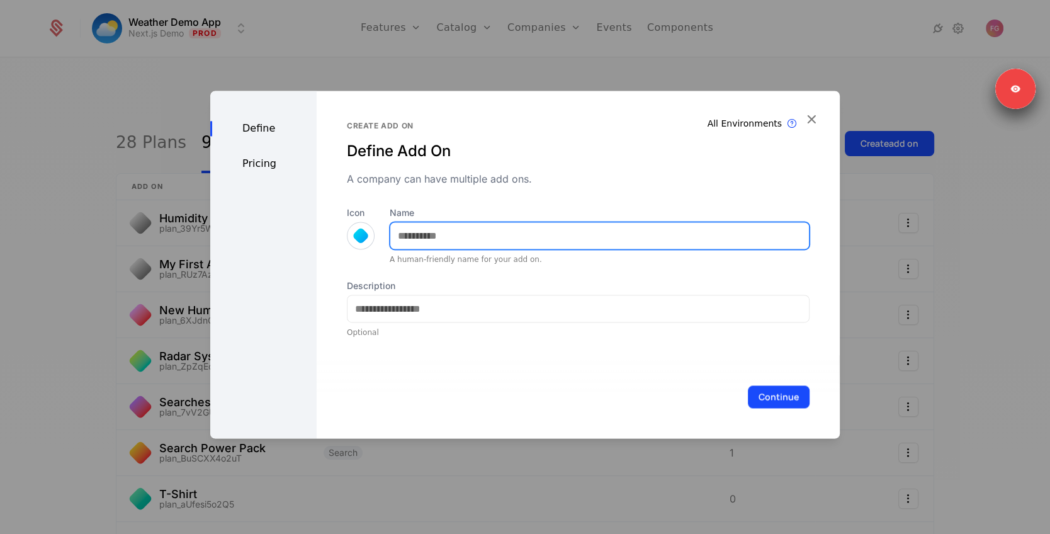
click at [443, 232] on input "Name" at bounding box center [599, 235] width 418 height 26
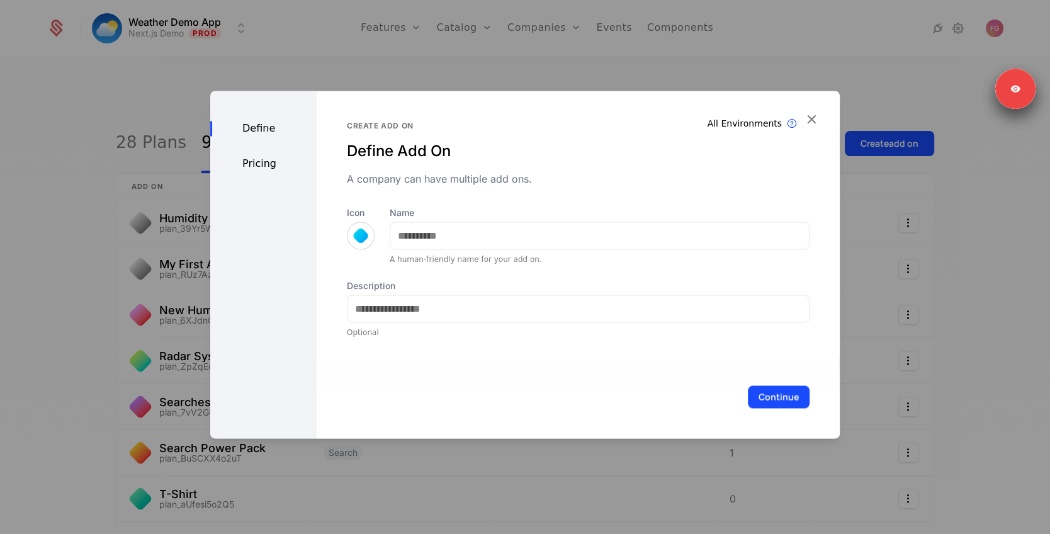
click at [444, 206] on div "Name A human-friendly name for your add on." at bounding box center [599, 235] width 420 height 58
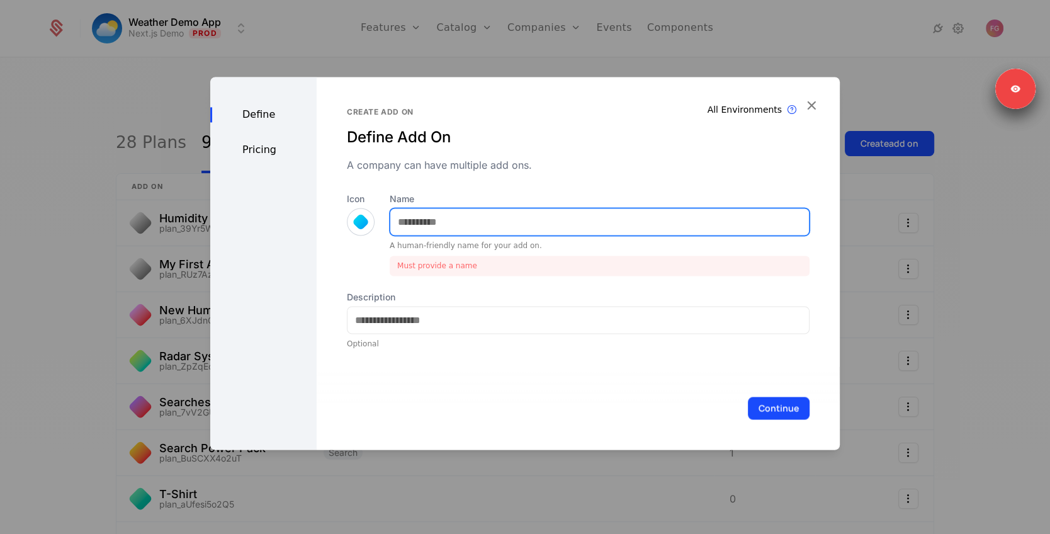
click at [414, 229] on input "Name" at bounding box center [599, 221] width 418 height 26
type input "*"
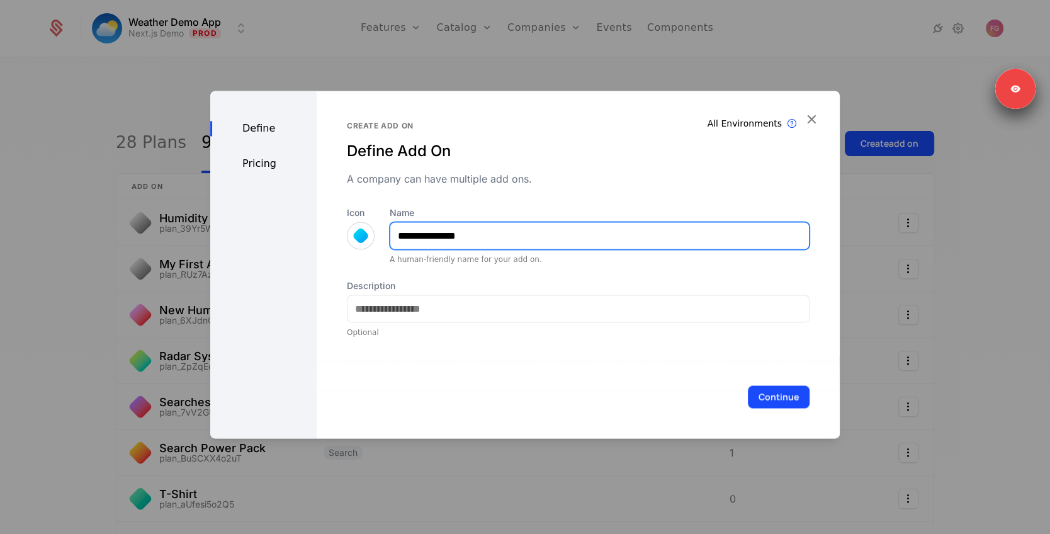
type input "**********"
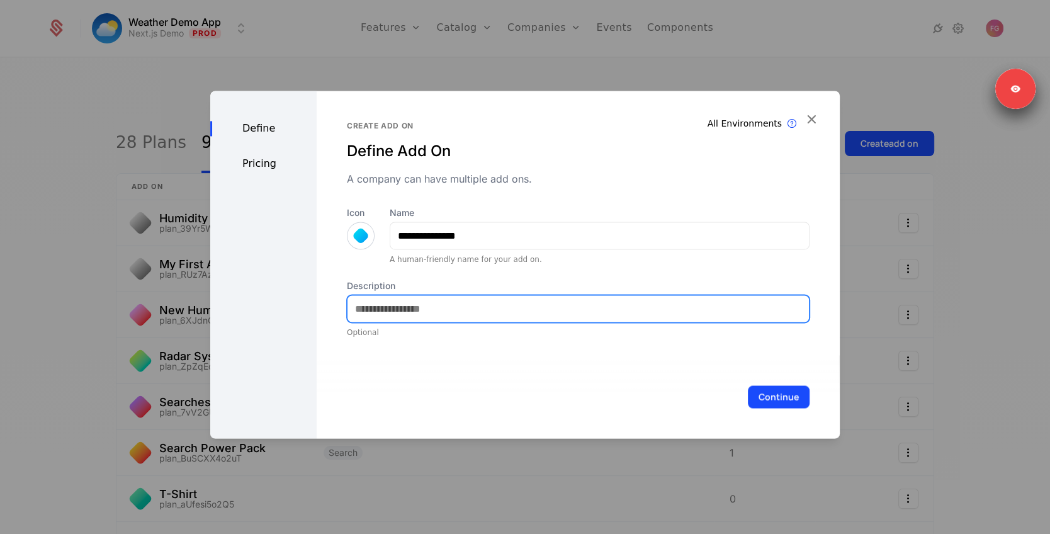
click at [430, 303] on input "Description" at bounding box center [577, 308] width 461 height 26
type input "**********"
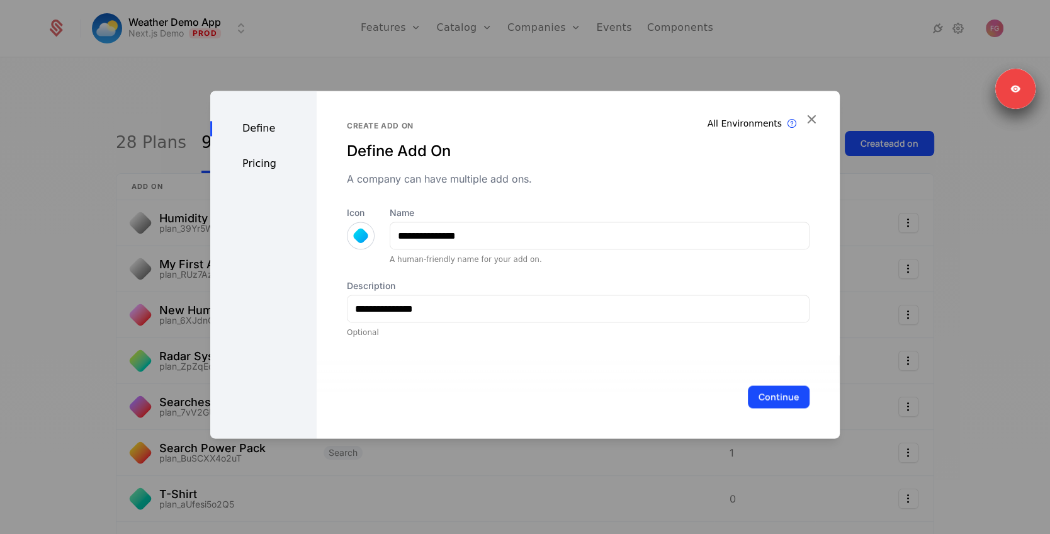
click at [788, 398] on button "Continue" at bounding box center [779, 396] width 62 height 23
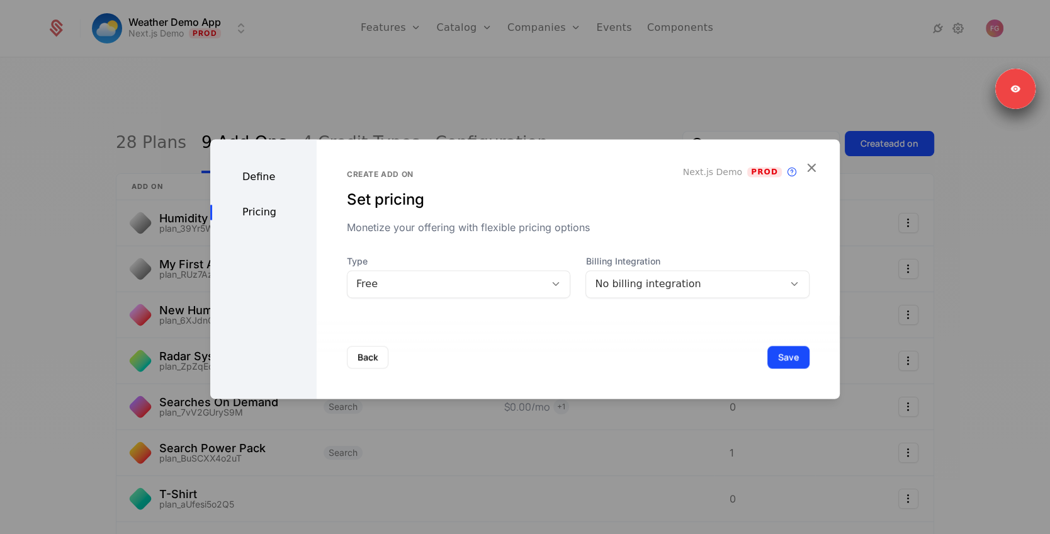
click at [441, 291] on div "Free" at bounding box center [446, 283] width 180 height 15
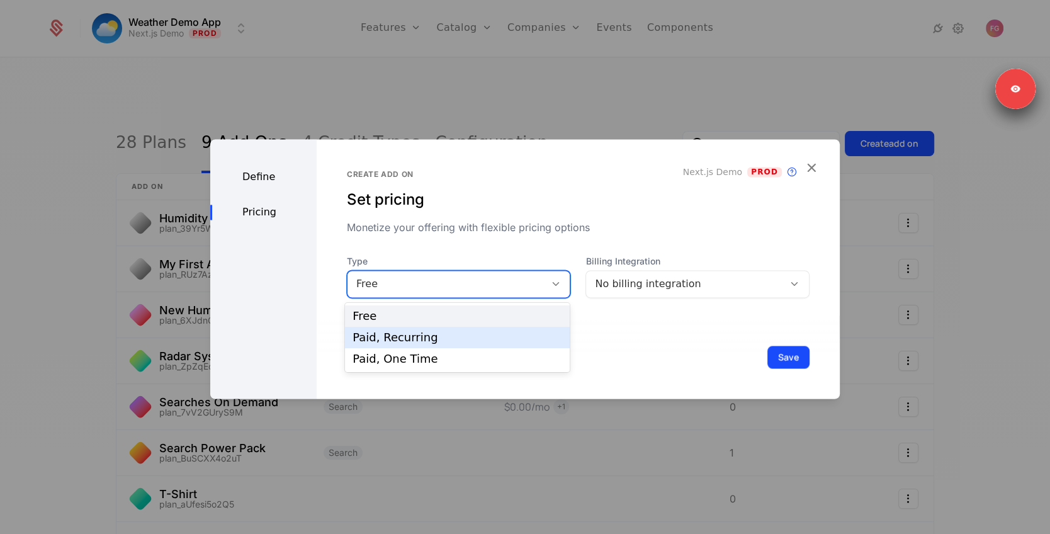
click at [472, 333] on div "Paid, Recurring" at bounding box center [457, 337] width 210 height 11
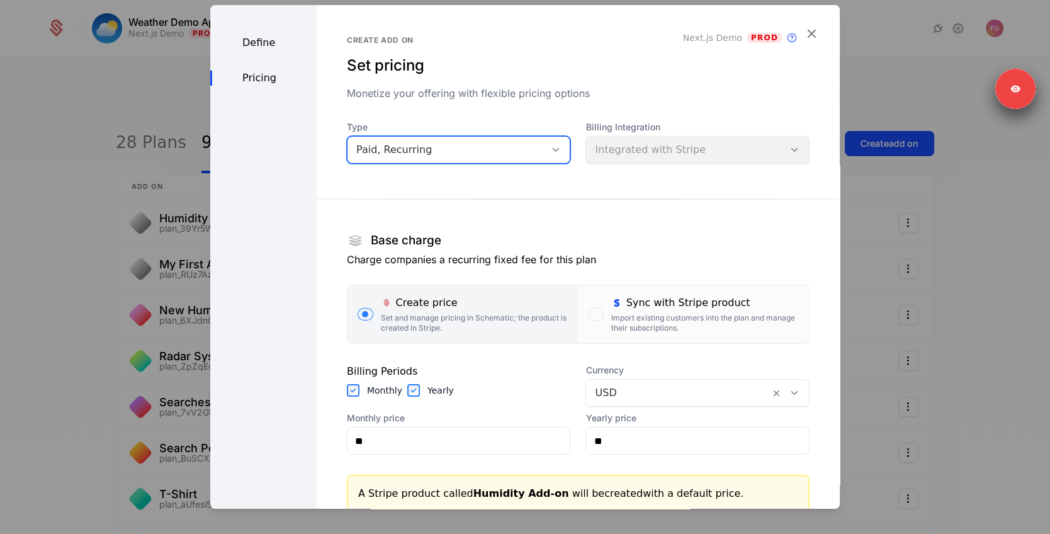
click at [663, 155] on div "Billing Integration Integrated with Stripe" at bounding box center [697, 142] width 224 height 43
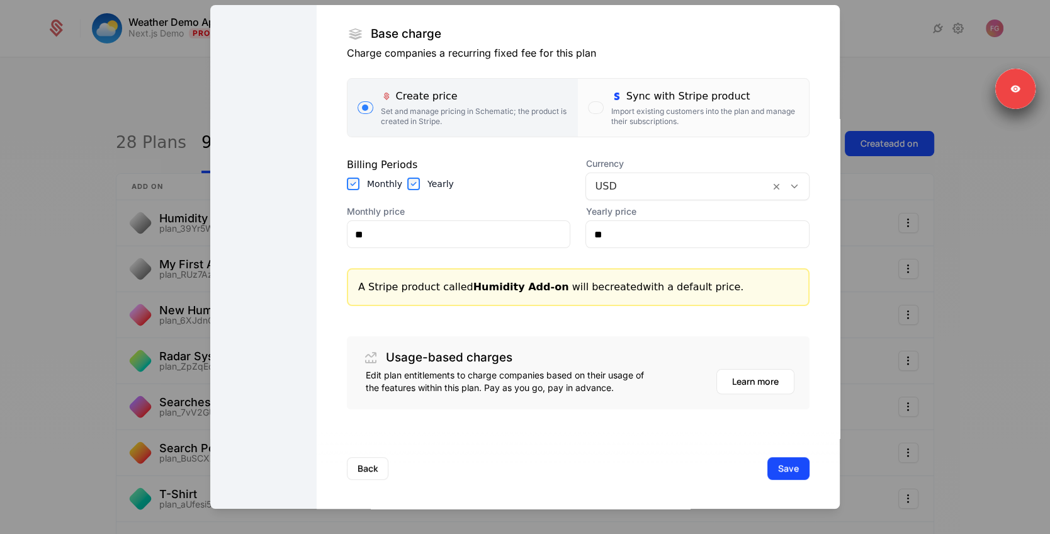
scroll to position [204, 0]
click at [792, 468] on button "Save" at bounding box center [788, 470] width 42 height 23
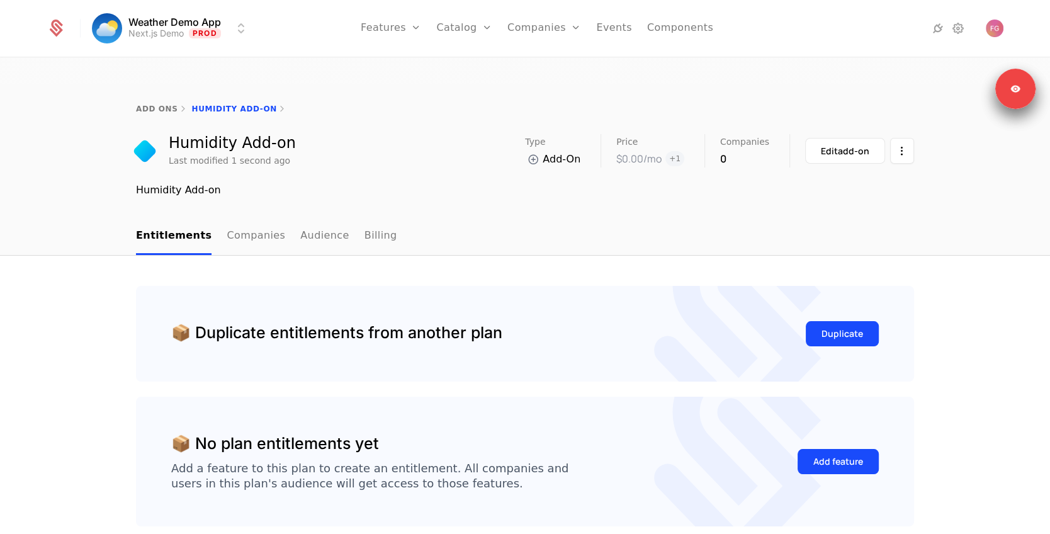
click at [522, 30] on link "Companies" at bounding box center [544, 28] width 74 height 57
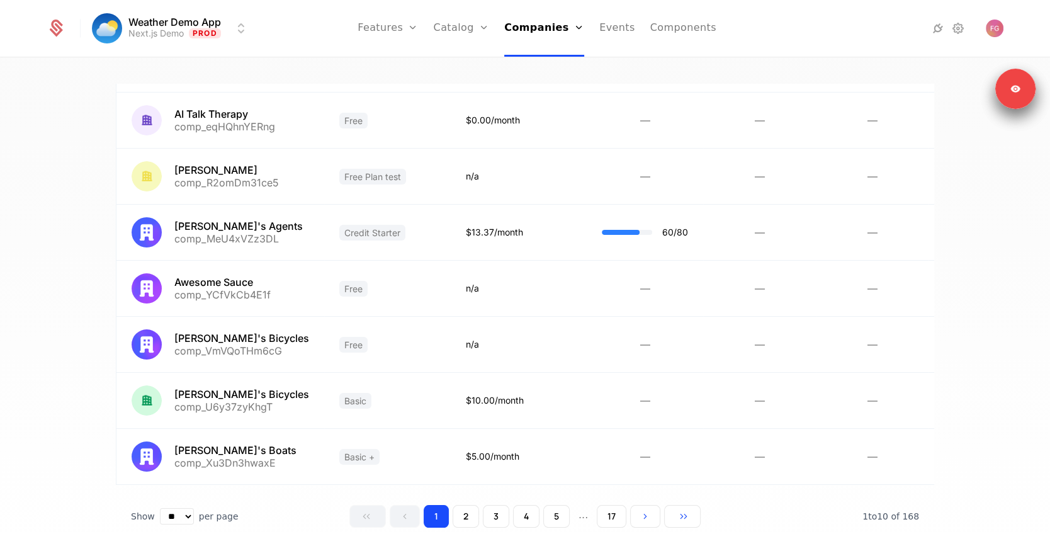
scroll to position [296, 0]
click at [495, 400] on link at bounding box center [519, 399] width 136 height 55
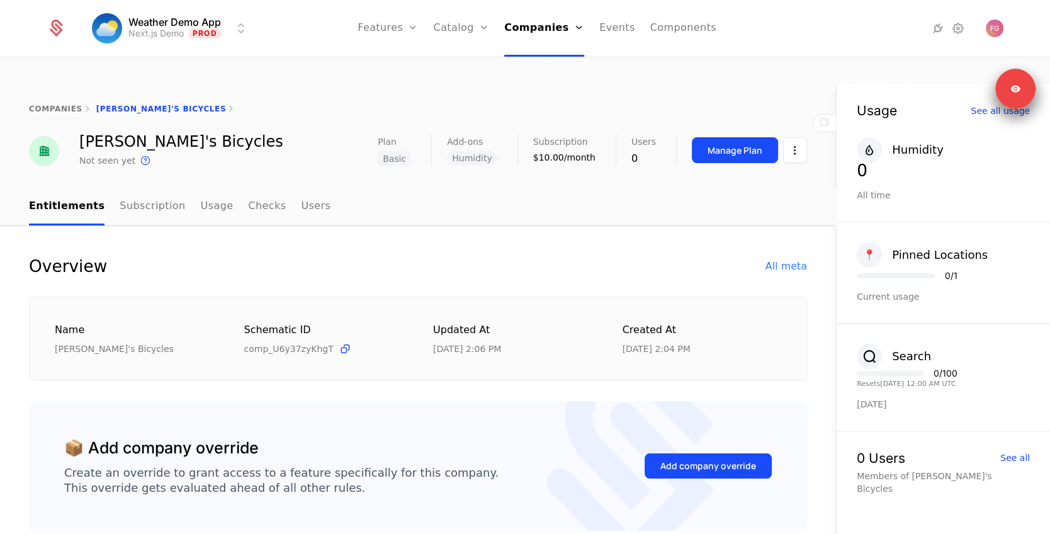
click at [735, 144] on div "Manage Plan" at bounding box center [734, 150] width 55 height 13
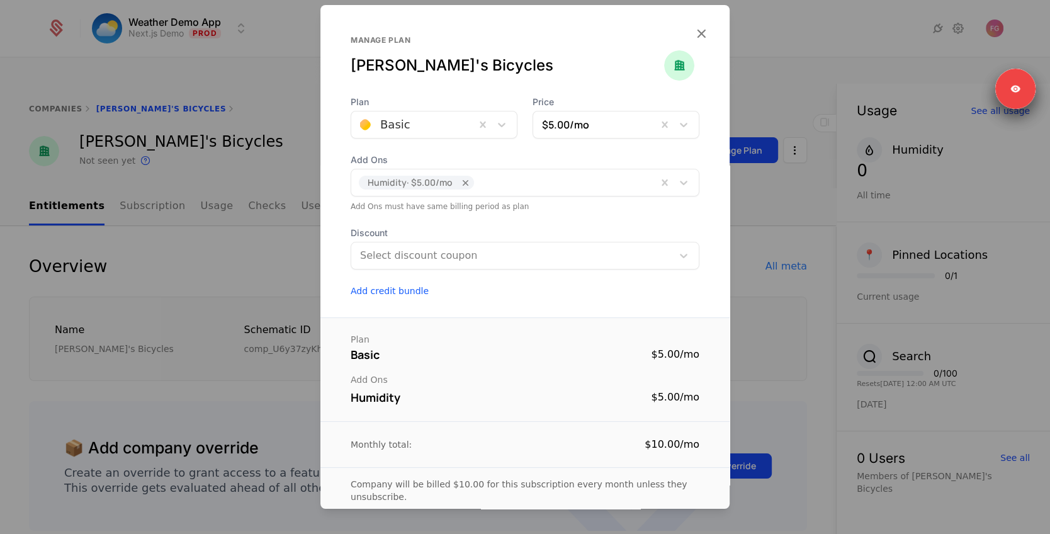
scroll to position [64, 0]
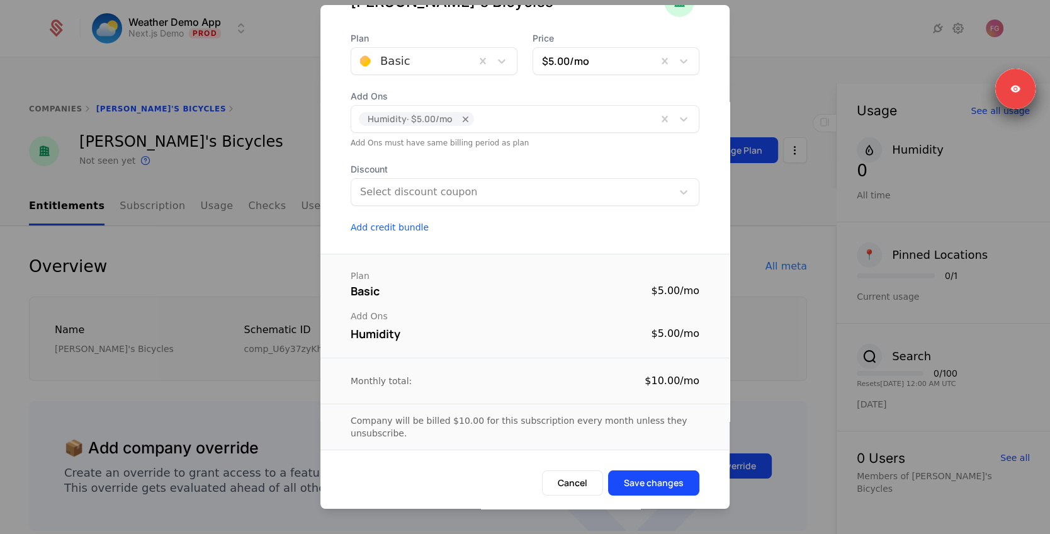
click at [651, 485] on button "Save changes" at bounding box center [653, 482] width 91 height 25
click at [665, 476] on button "Save changes" at bounding box center [653, 482] width 91 height 25
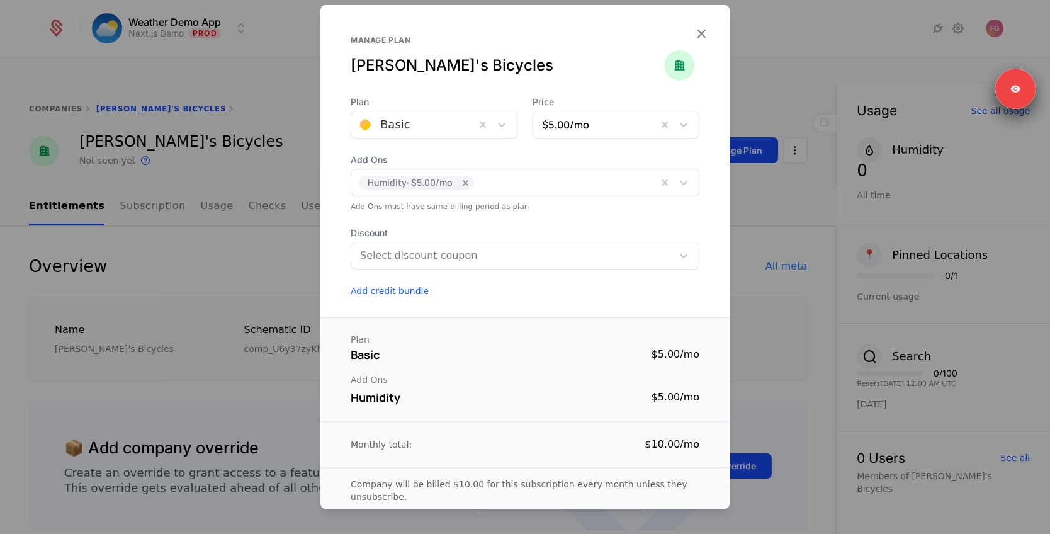
click at [700, 35] on icon "button" at bounding box center [701, 33] width 16 height 16
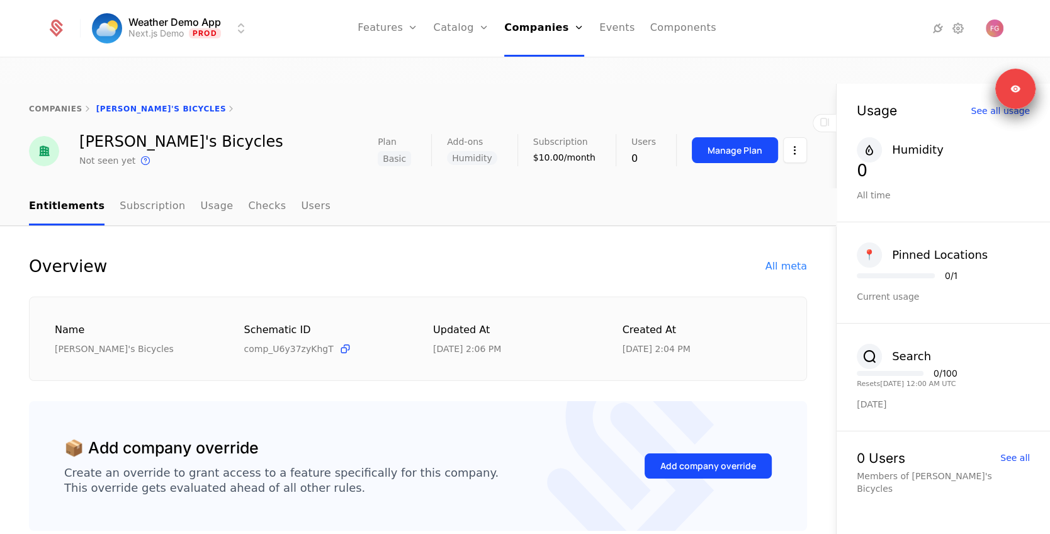
click at [155, 188] on link "Subscription" at bounding box center [152, 206] width 65 height 37
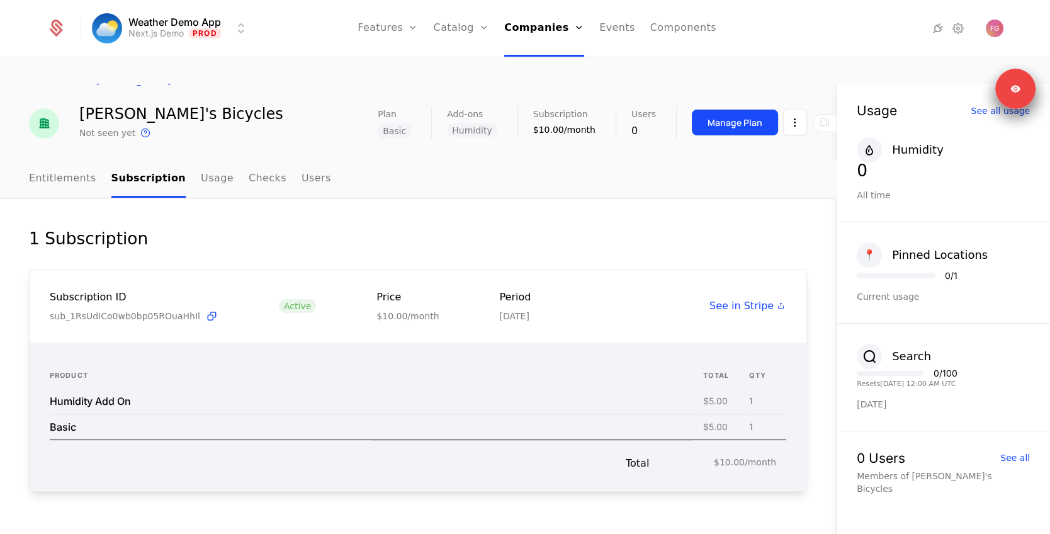
scroll to position [28, 0]
click at [210, 160] on link "Usage" at bounding box center [217, 178] width 33 height 37
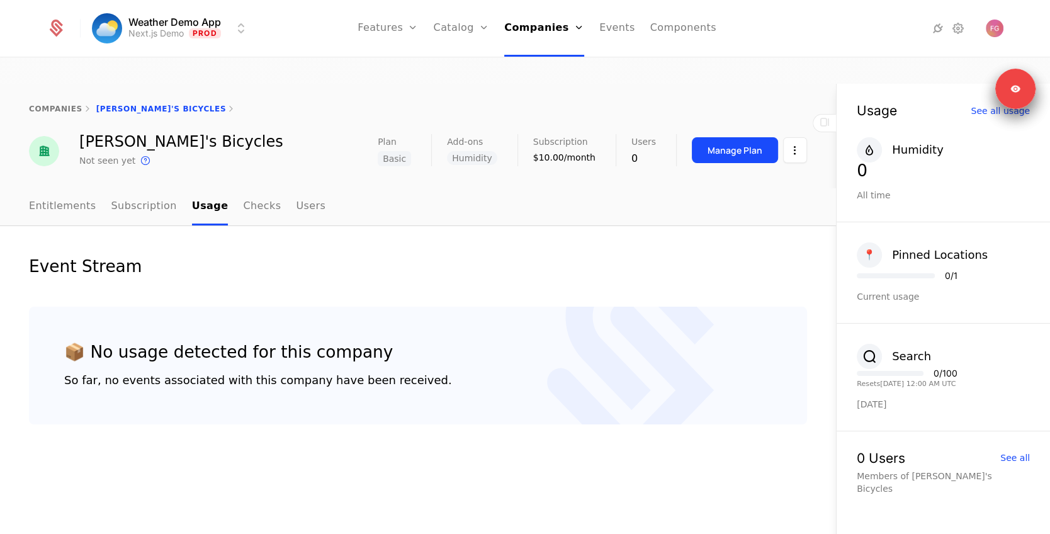
click at [254, 188] on link "Checks" at bounding box center [262, 206] width 38 height 37
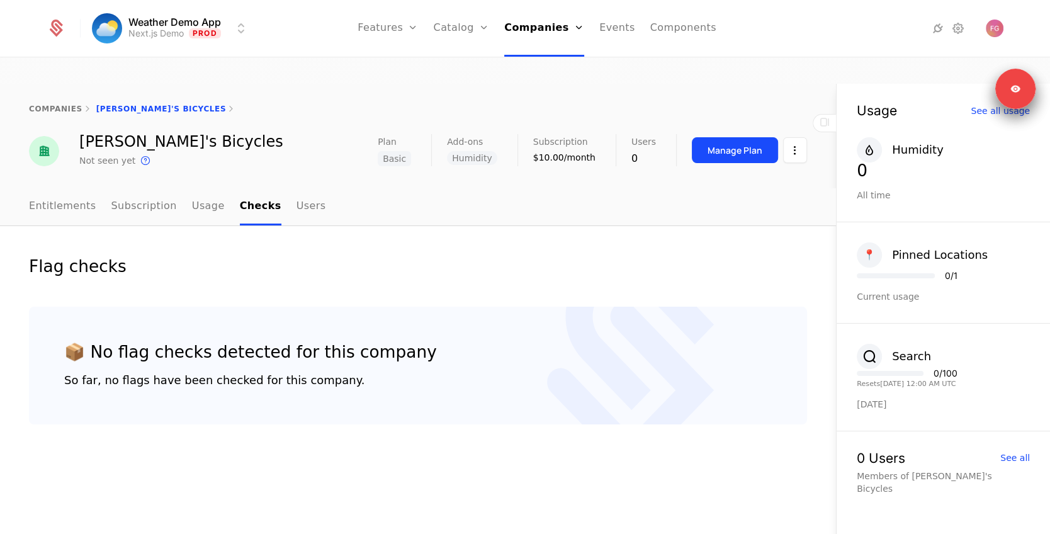
click at [300, 188] on link "Users" at bounding box center [311, 206] width 30 height 37
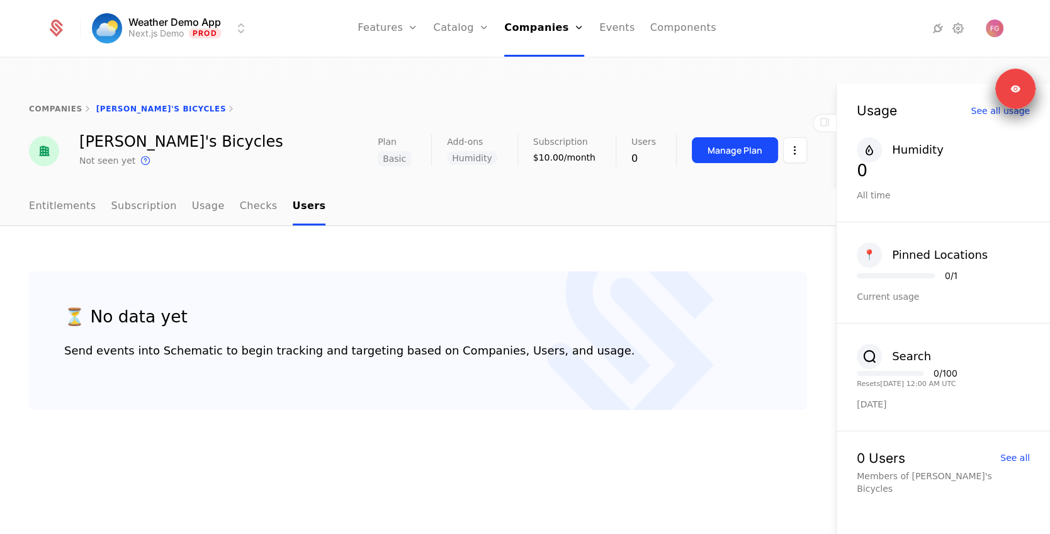
click at [247, 188] on link "Checks" at bounding box center [259, 206] width 38 height 37
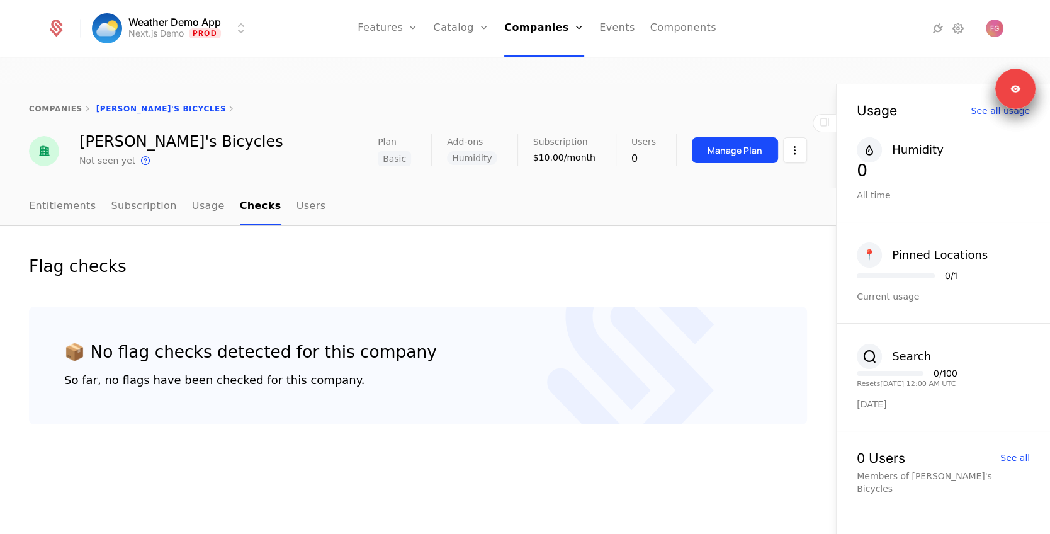
click at [85, 188] on link "Entitlements" at bounding box center [62, 206] width 67 height 37
